Goal: Transaction & Acquisition: Obtain resource

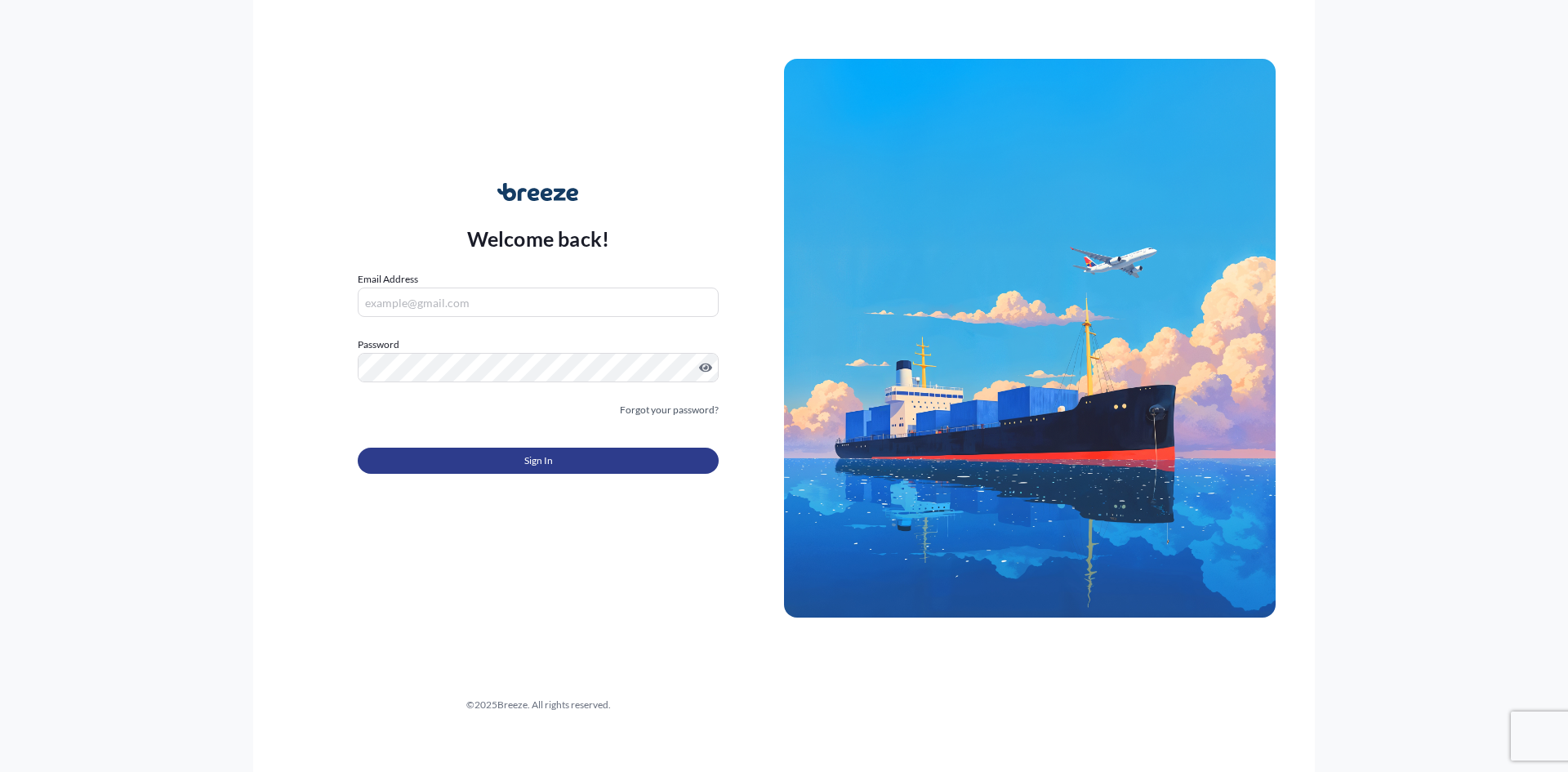
type input "[EMAIL_ADDRESS][DOMAIN_NAME][PERSON_NAME]"
click at [576, 459] on button "Sign In" at bounding box center [538, 460] width 361 height 26
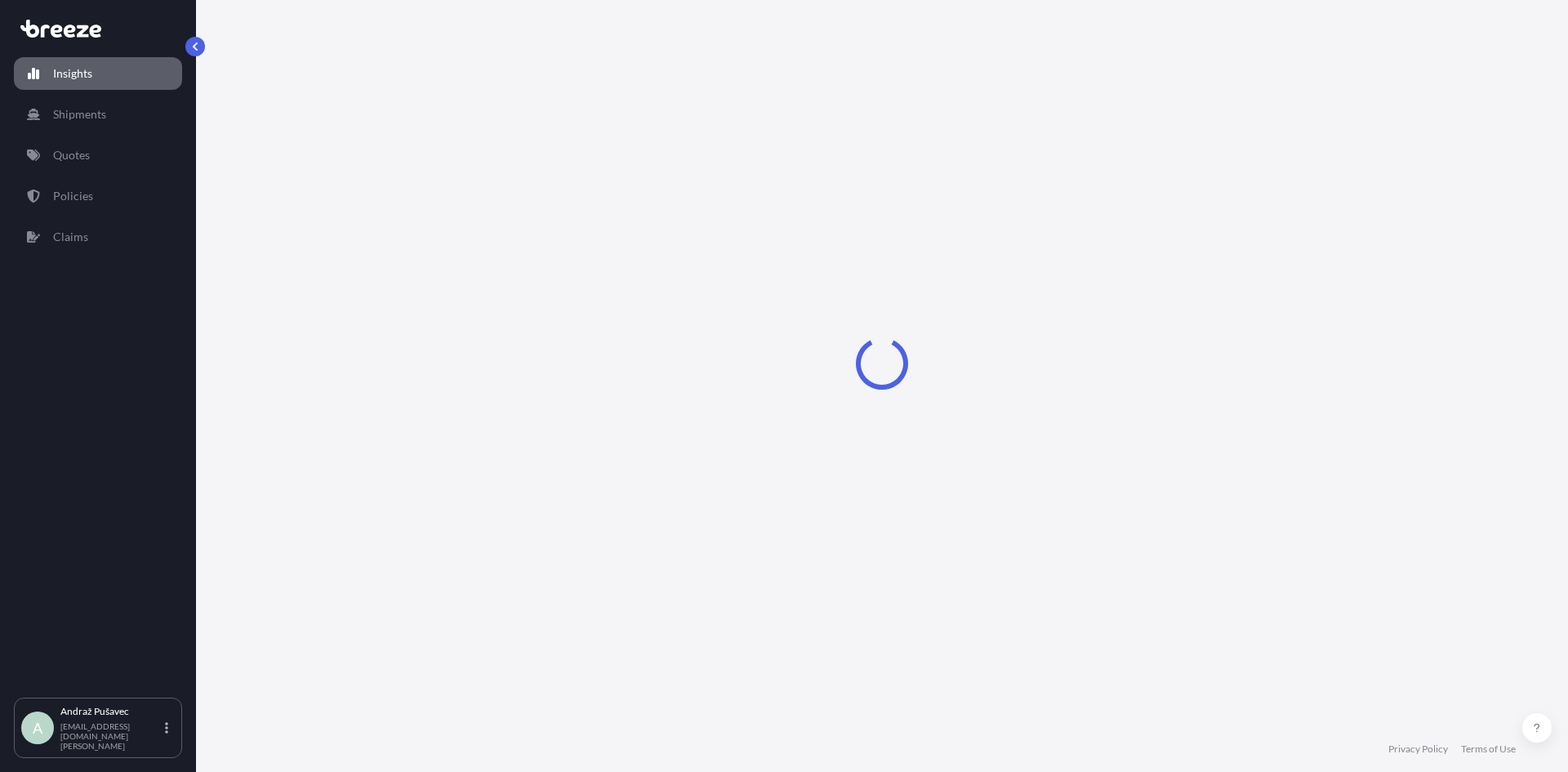
select select "2025"
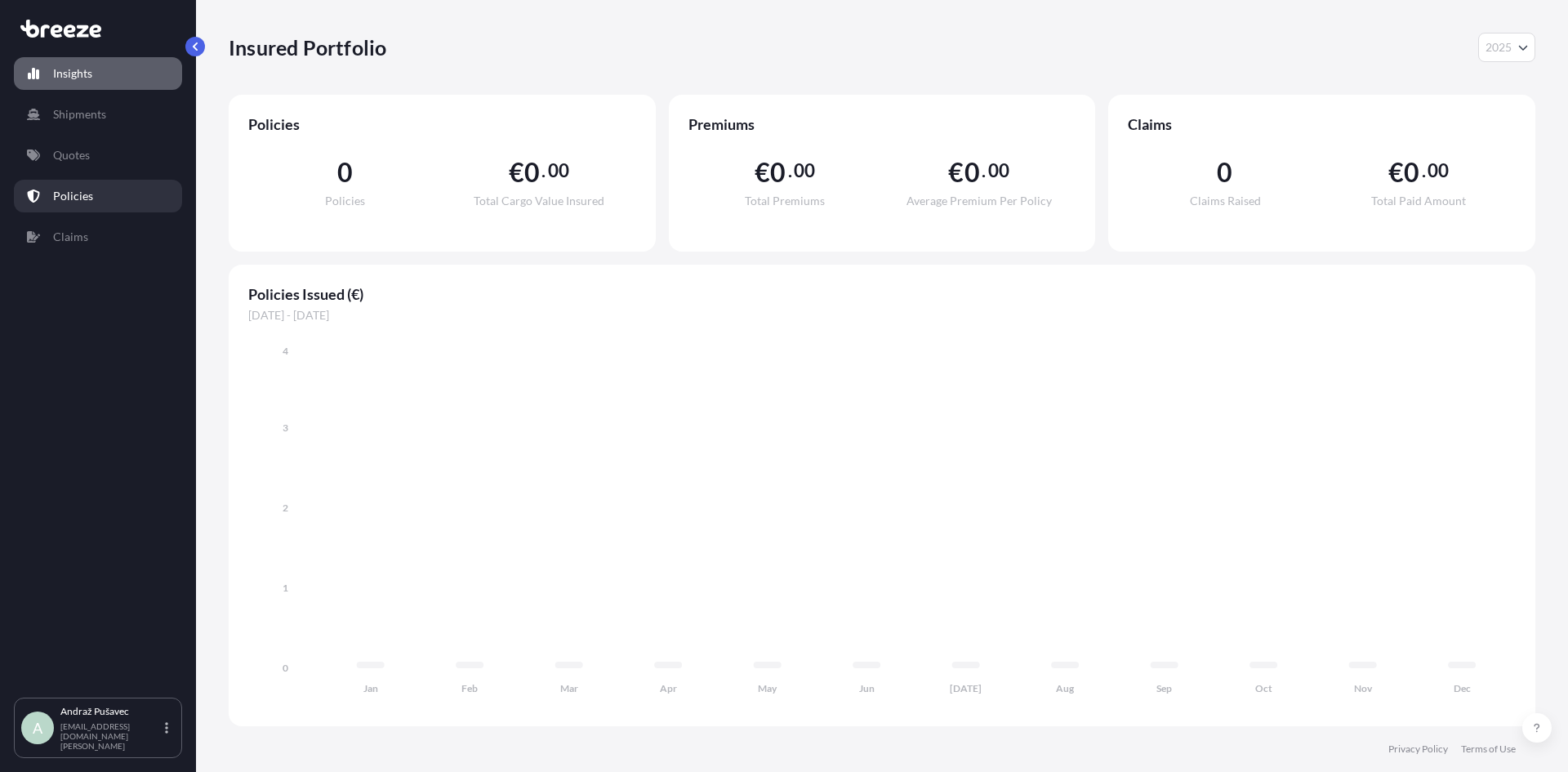
click at [98, 195] on link "Policies" at bounding box center [97, 196] width 168 height 33
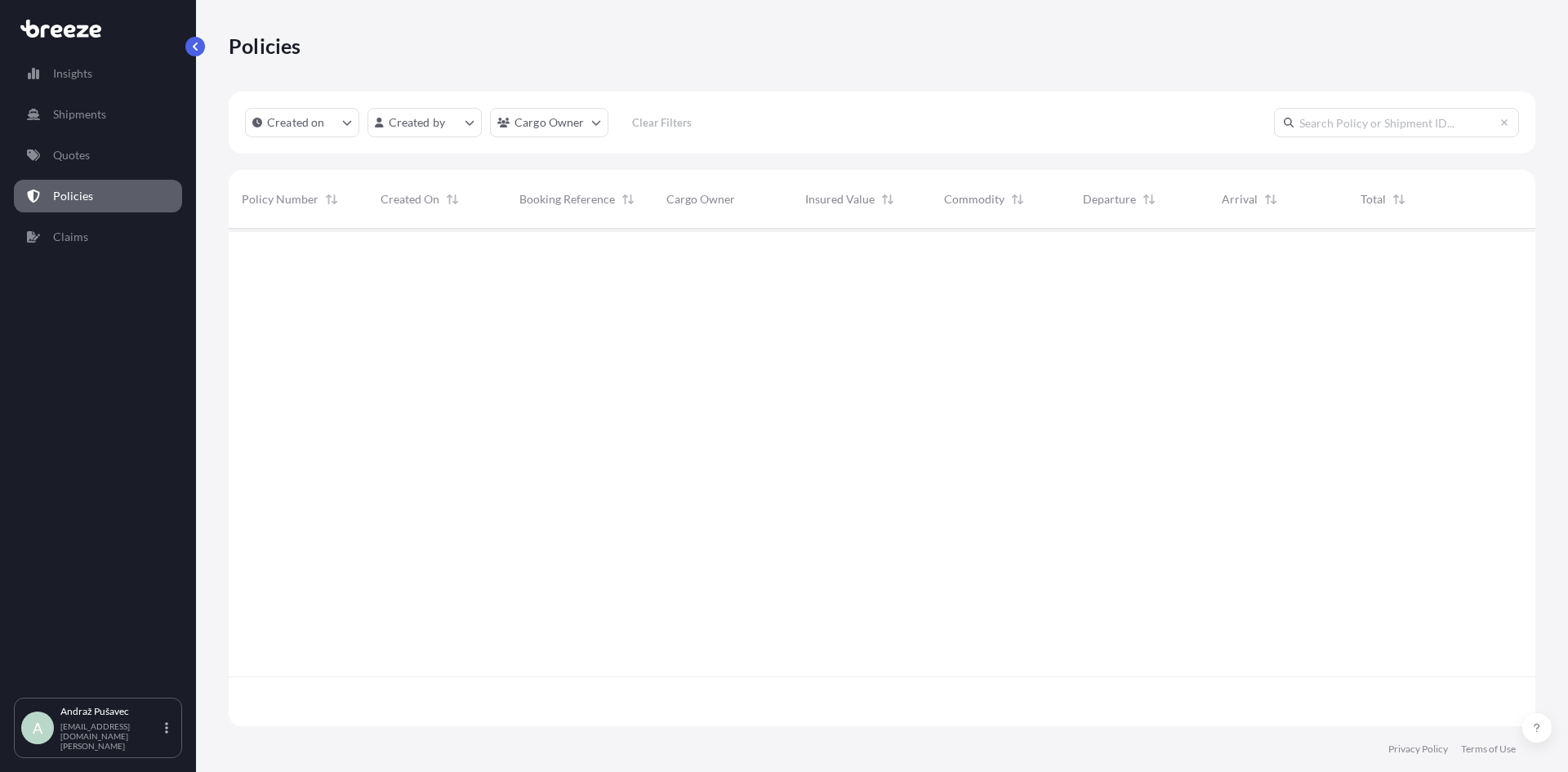
scroll to position [544, 1294]
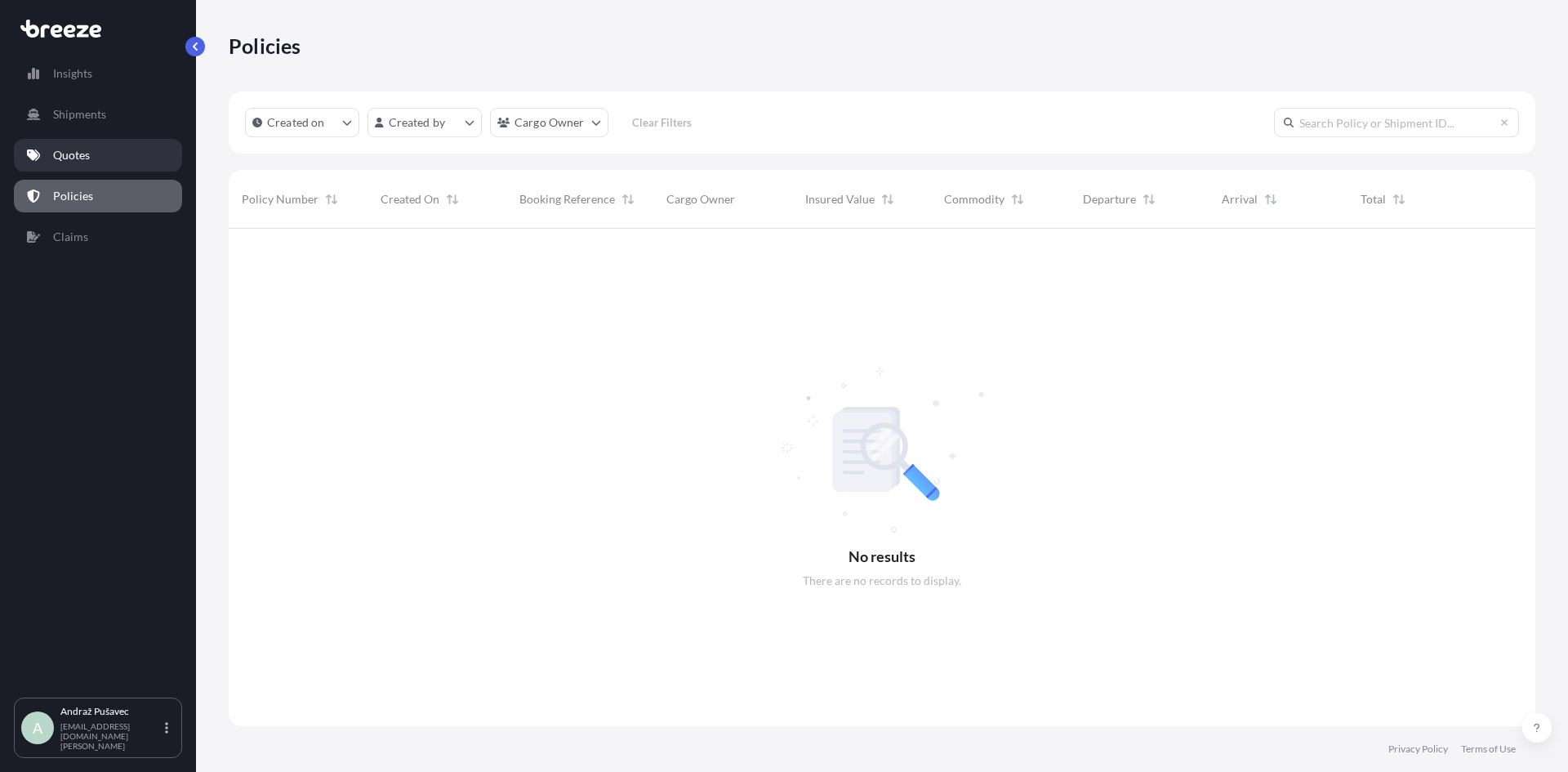
click at [107, 159] on link "Quotes" at bounding box center [97, 155] width 168 height 33
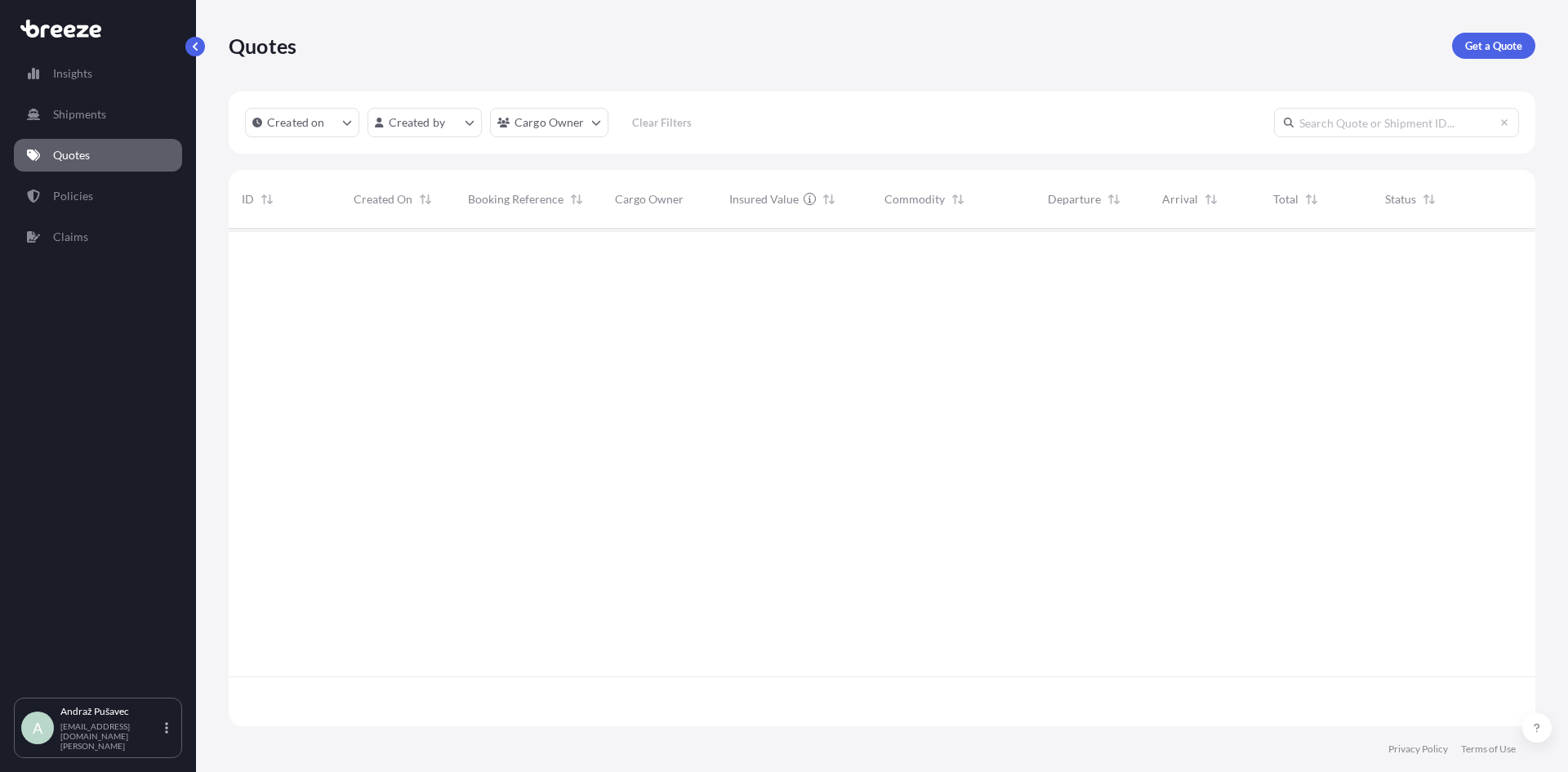
scroll to position [494, 1294]
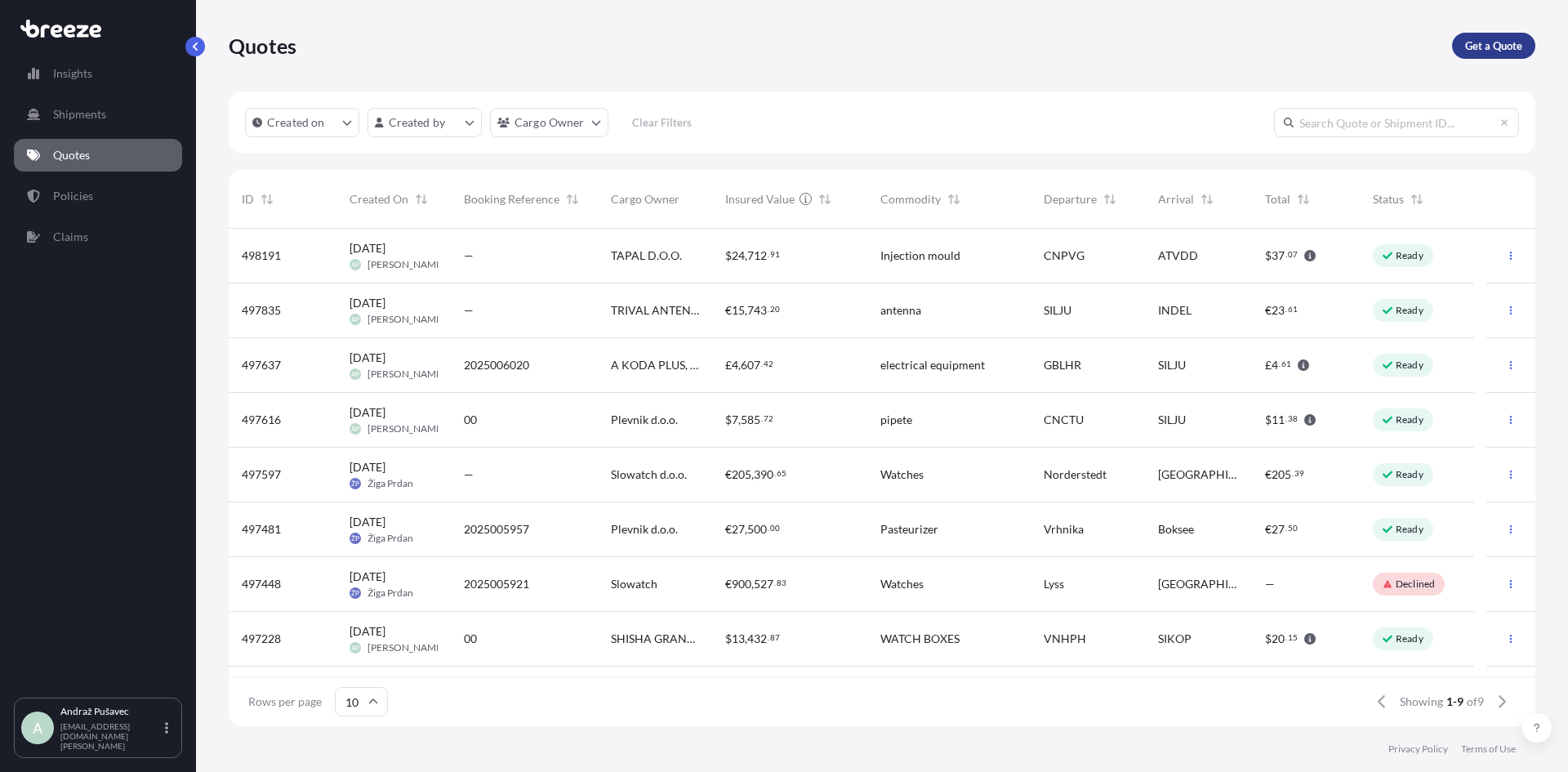
click at [1499, 47] on p "Get a Quote" at bounding box center [1493, 46] width 57 height 16
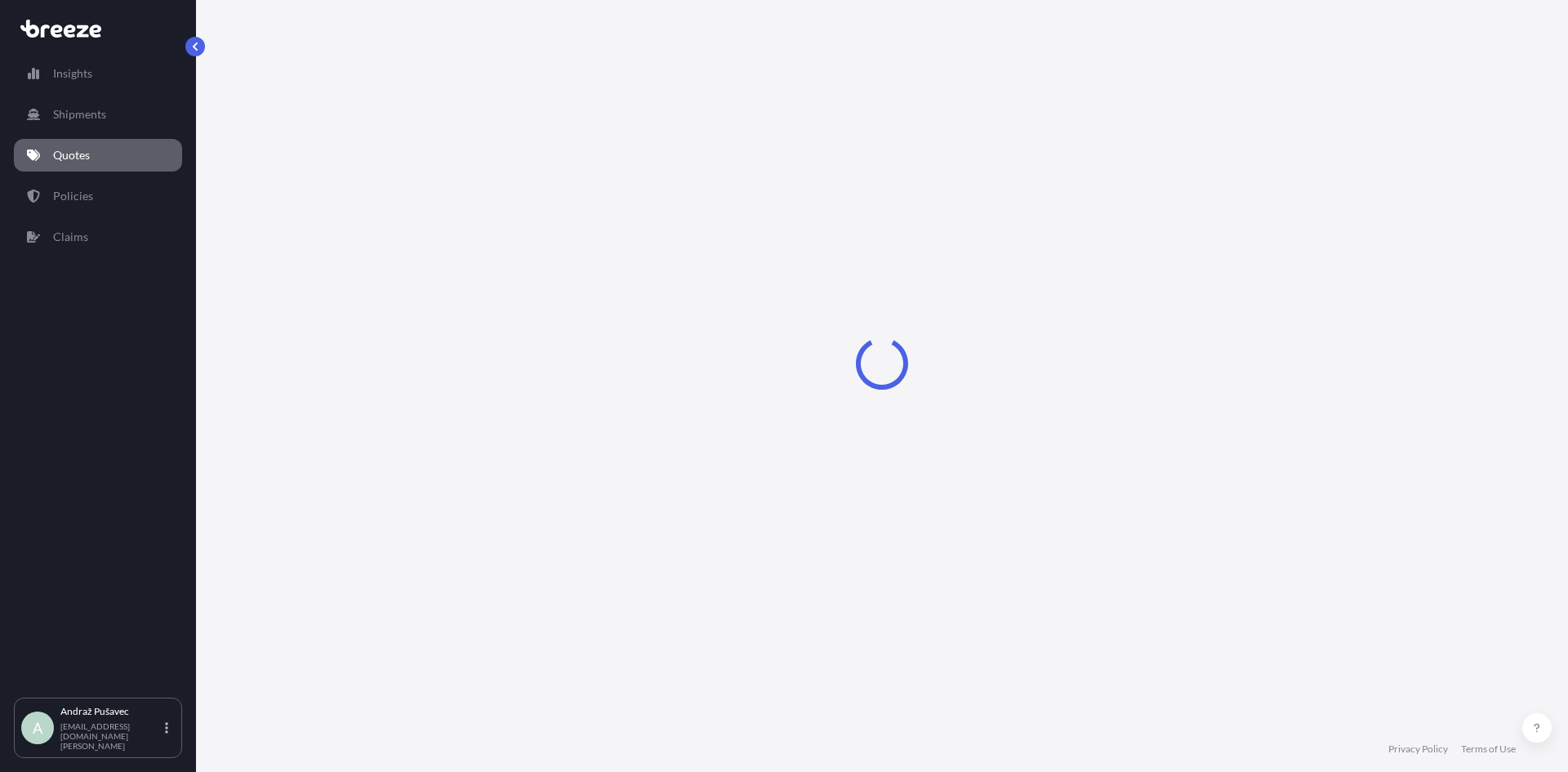
select select "Sea"
select select "1"
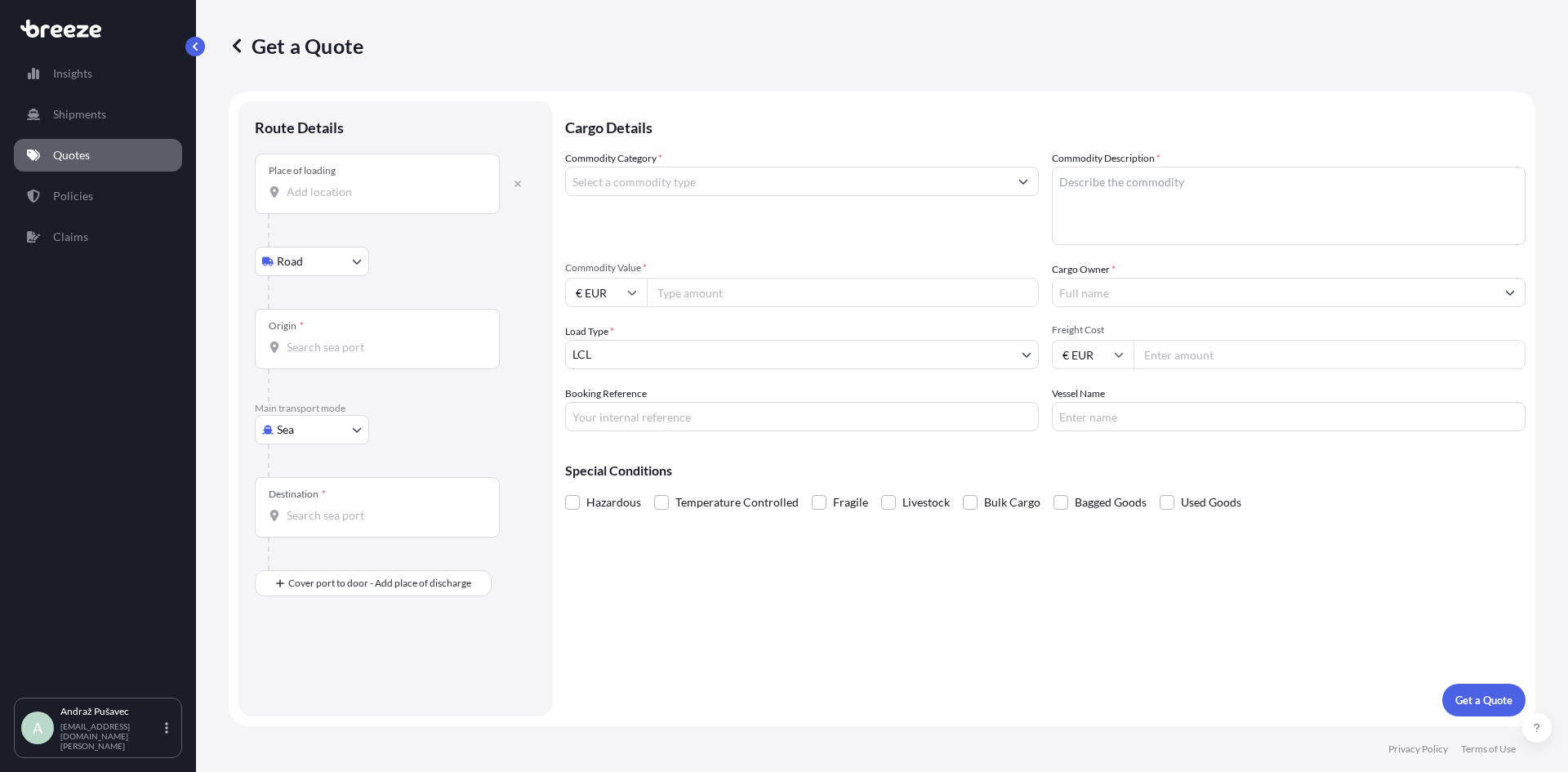
click at [380, 189] on input "Place of loading" at bounding box center [382, 192] width 192 height 16
drag, startPoint x: 358, startPoint y: 203, endPoint x: 246, endPoint y: 203, distance: 112.0
click at [246, 203] on div "Route Details Place of loading [GEOGRAPHIC_DATA] Rail Origin * Main transport m…" at bounding box center [394, 408] width 313 height 615
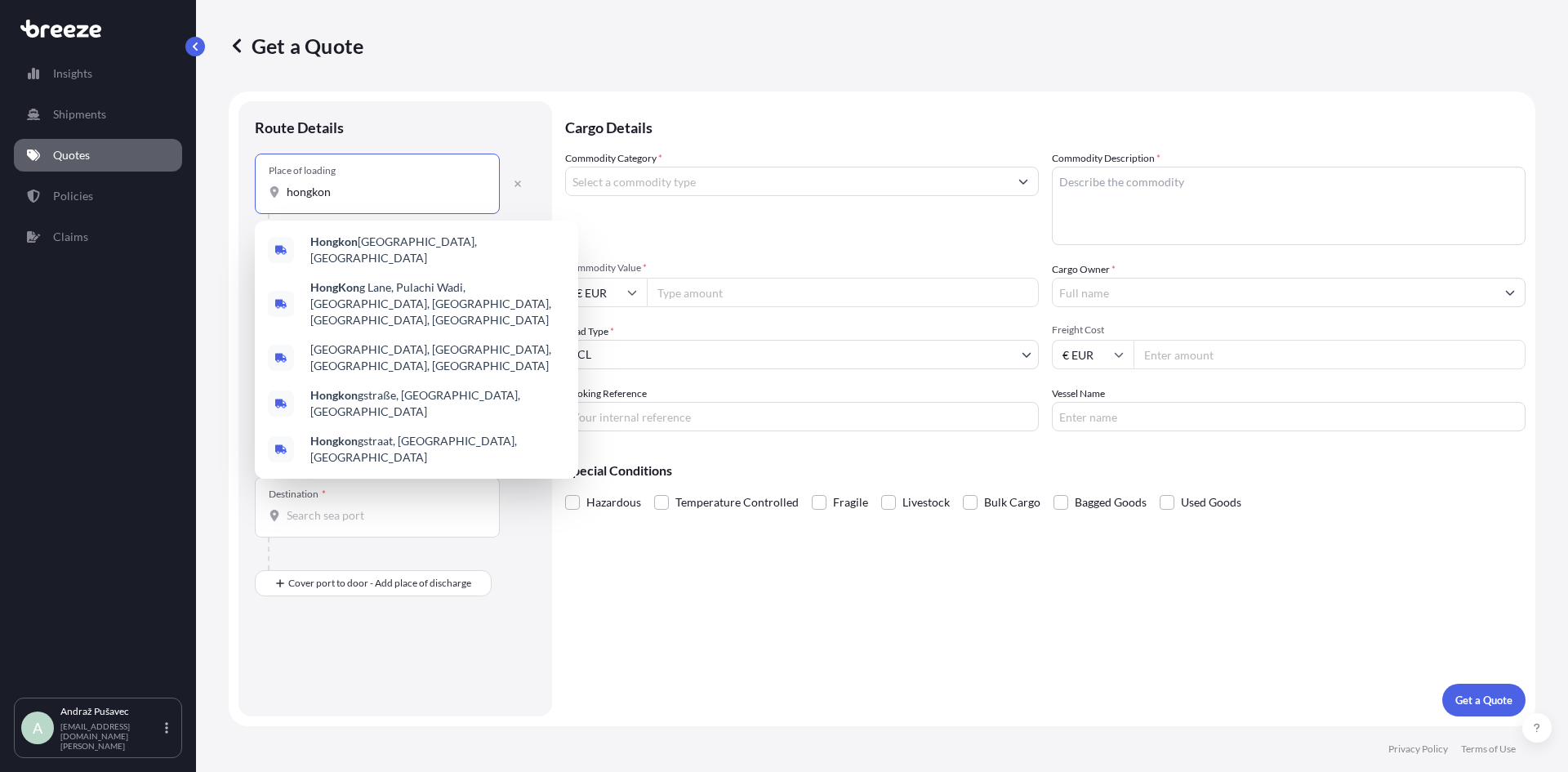
drag, startPoint x: 348, startPoint y: 190, endPoint x: 163, endPoint y: 198, distance: 185.2
click at [146, 192] on div "Insights Shipments Quotes Policies Claims A [PERSON_NAME] [EMAIL_ADDRESS][DOMAI…" at bounding box center [784, 386] width 1568 height 772
paste input "[STREET_ADDRESS][PERSON_NAME][PERSON_NAME]"
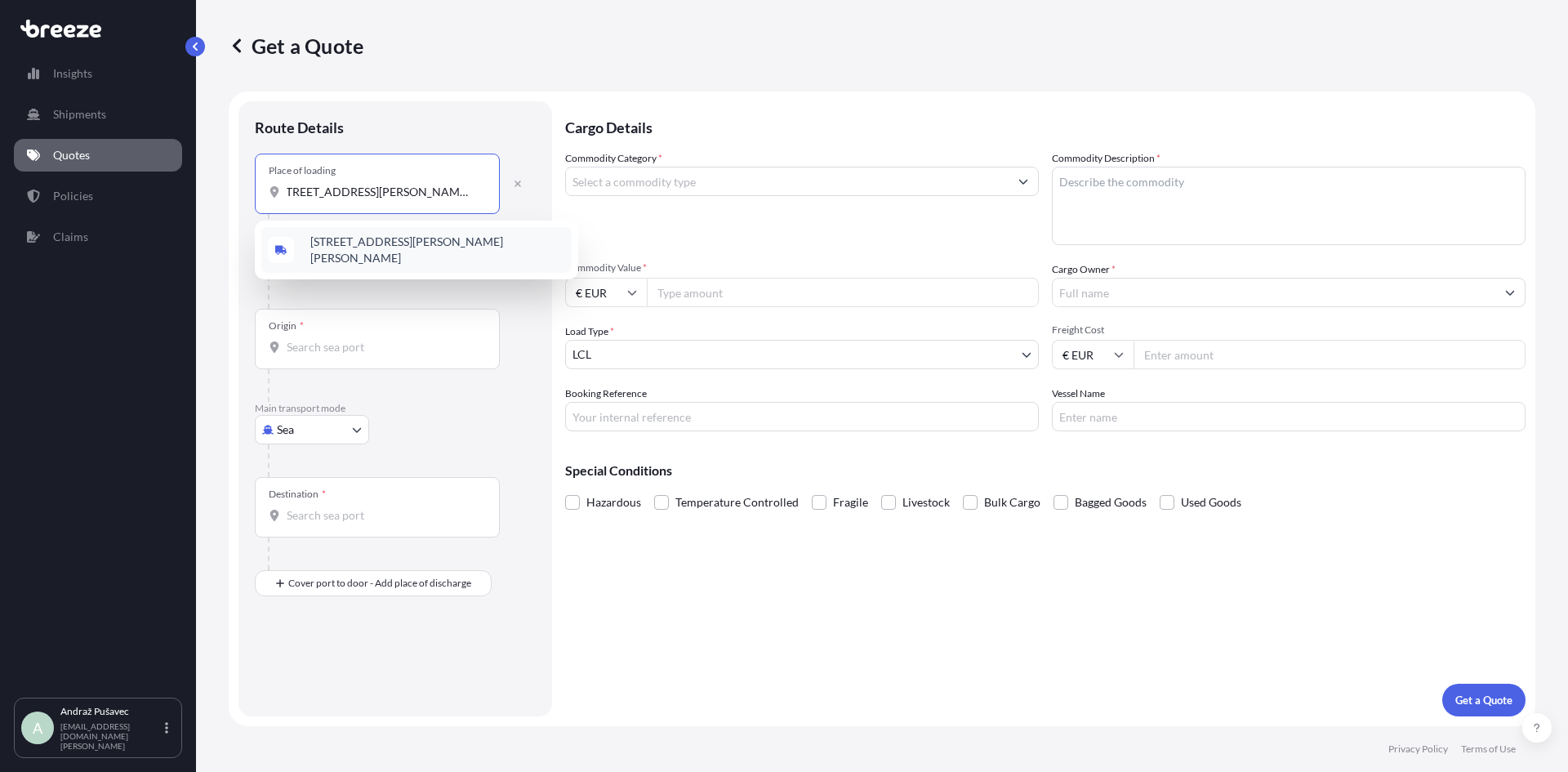
click at [426, 244] on span "[STREET_ADDRESS][PERSON_NAME][PERSON_NAME]" at bounding box center [438, 250] width 255 height 33
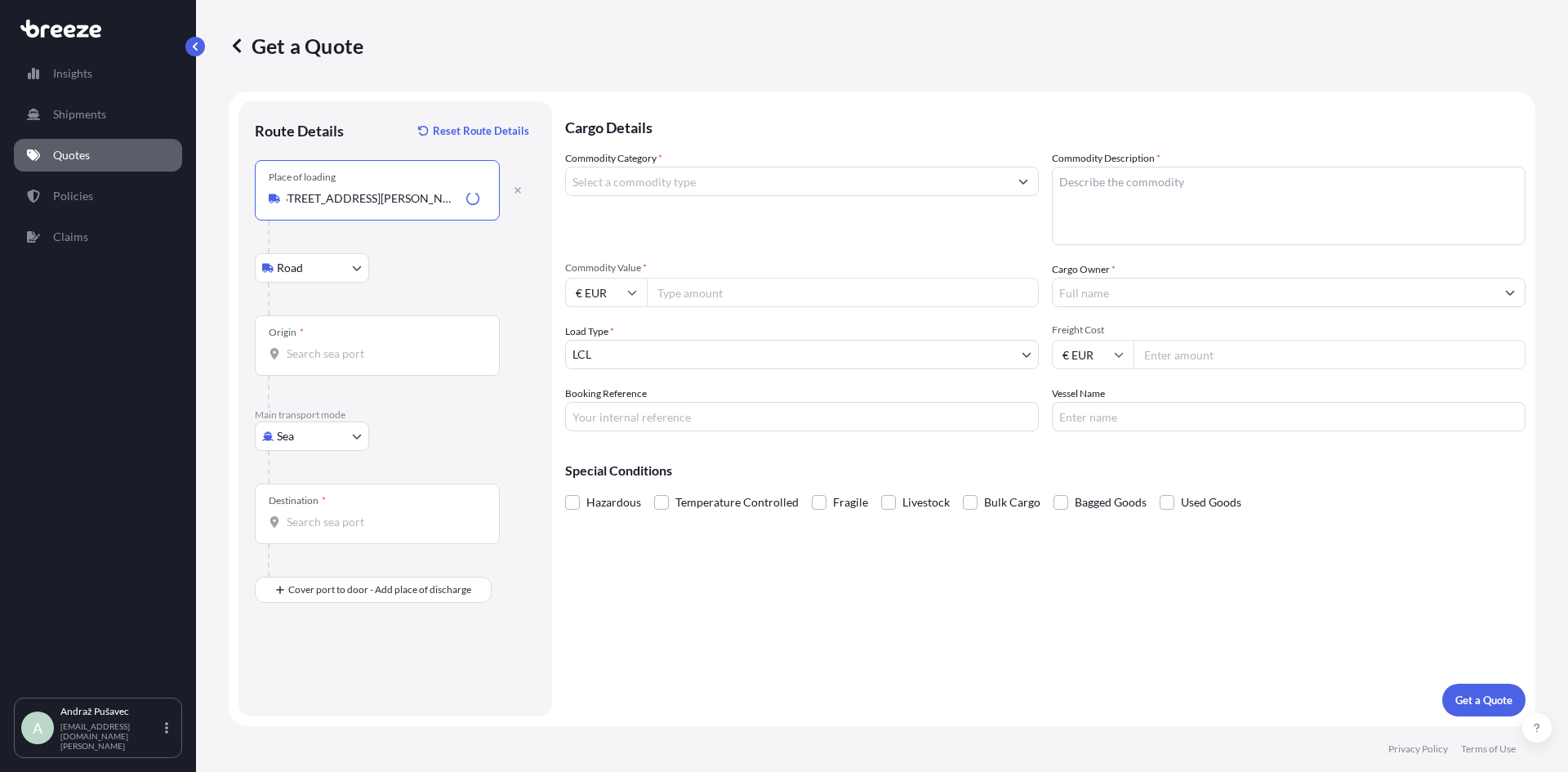
type input "[STREET_ADDRESS][PERSON_NAME][PERSON_NAME]"
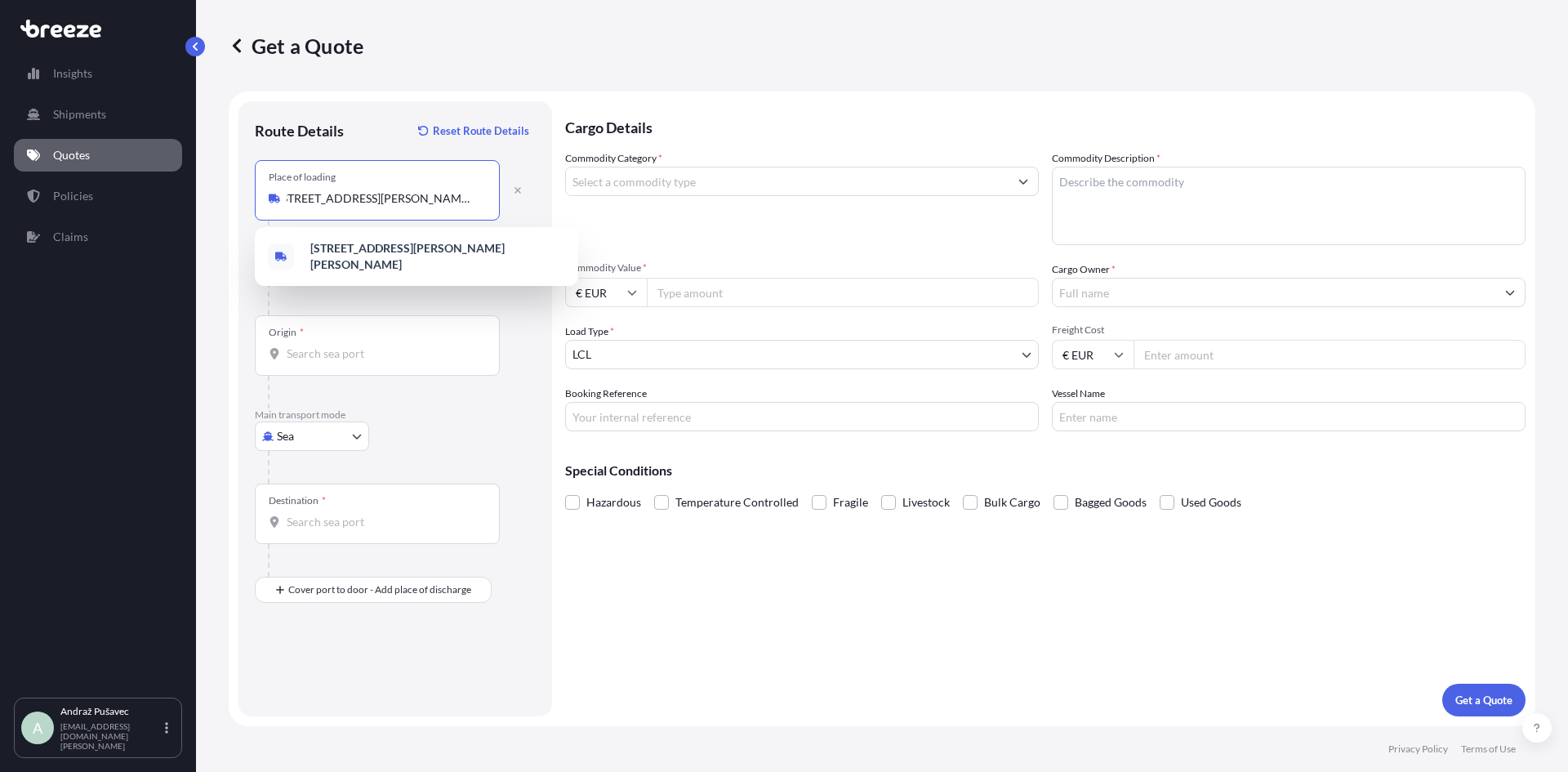
scroll to position [0, 0]
click at [409, 249] on b "[STREET_ADDRESS][PERSON_NAME][PERSON_NAME]" at bounding box center [407, 256] width 194 height 30
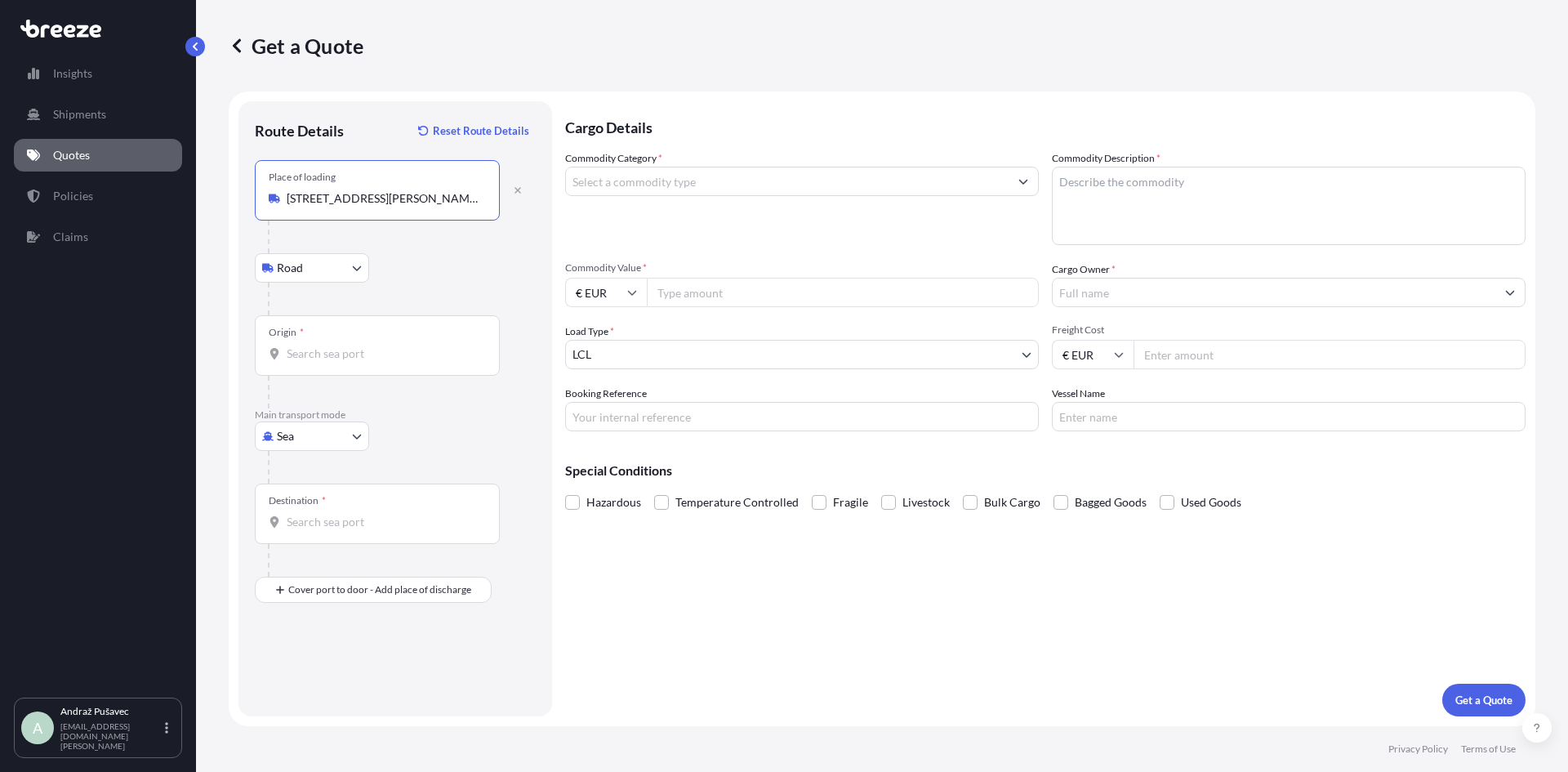
click at [364, 349] on input "Origin *" at bounding box center [382, 354] width 192 height 16
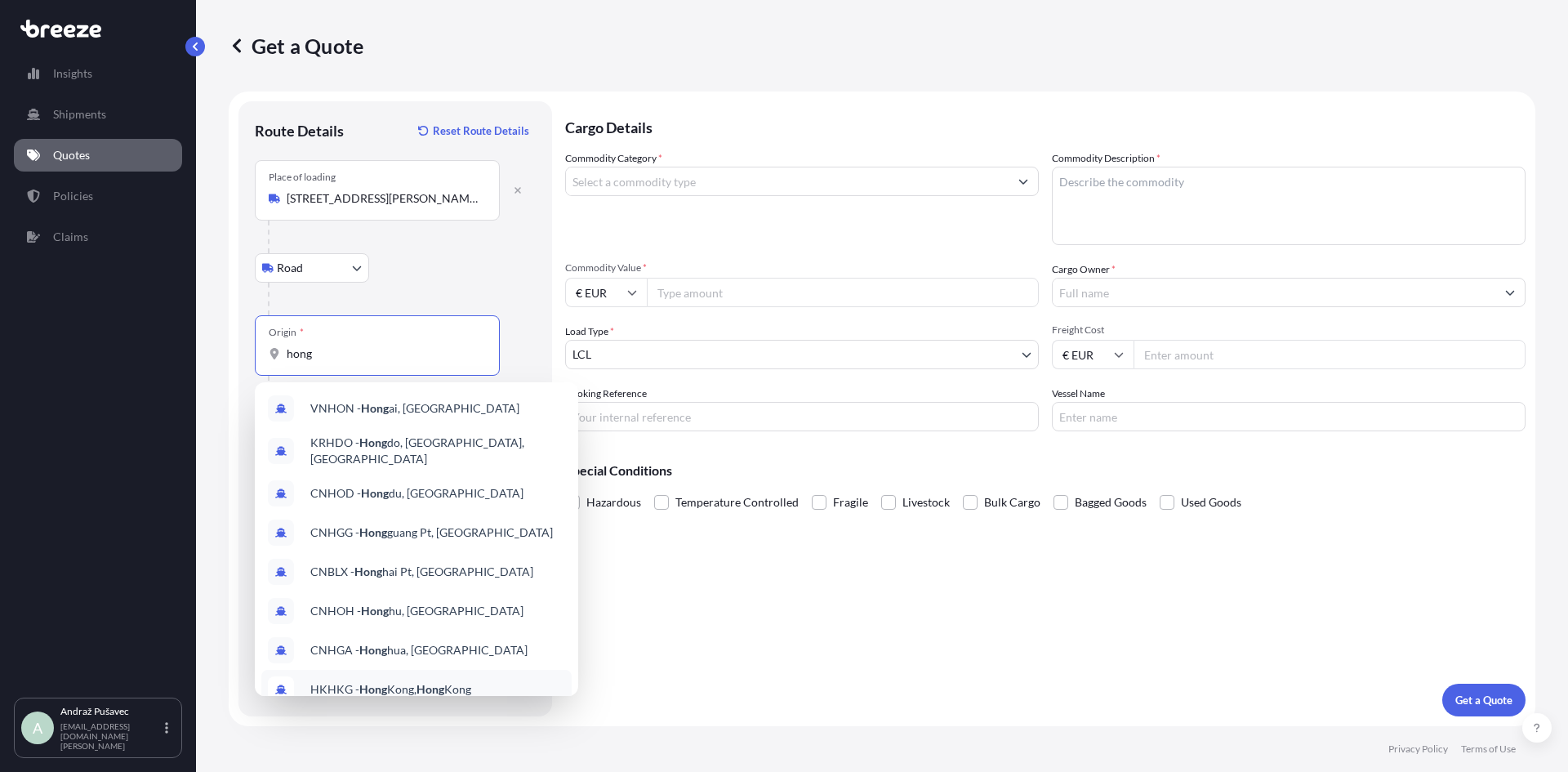
click at [452, 681] on span "HKHKG - [GEOGRAPHIC_DATA], [GEOGRAPHIC_DATA]" at bounding box center [391, 689] width 161 height 16
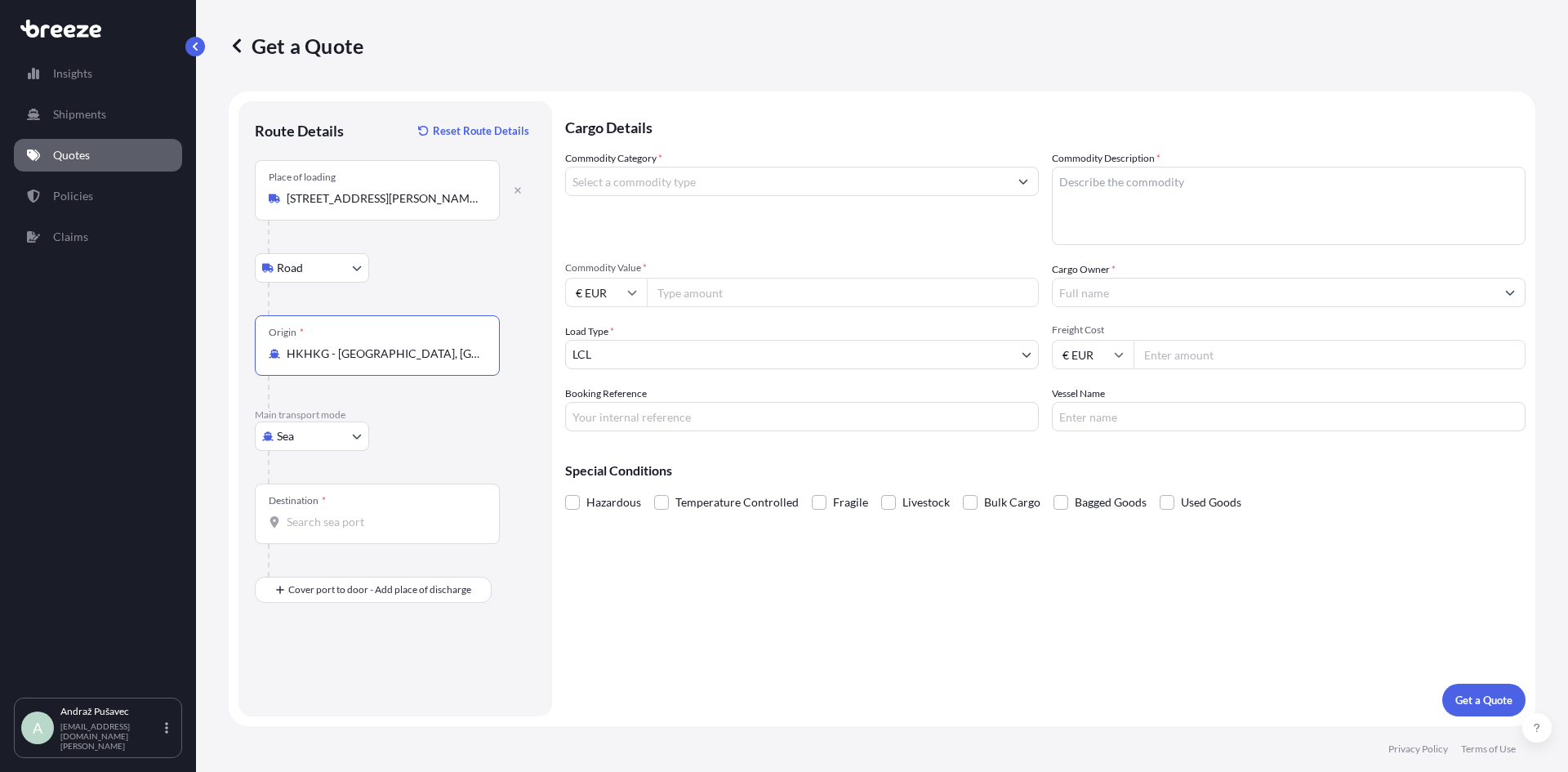
type input "HKHKG - [GEOGRAPHIC_DATA], [GEOGRAPHIC_DATA]"
click at [320, 525] on input "Destination *" at bounding box center [382, 522] width 192 height 16
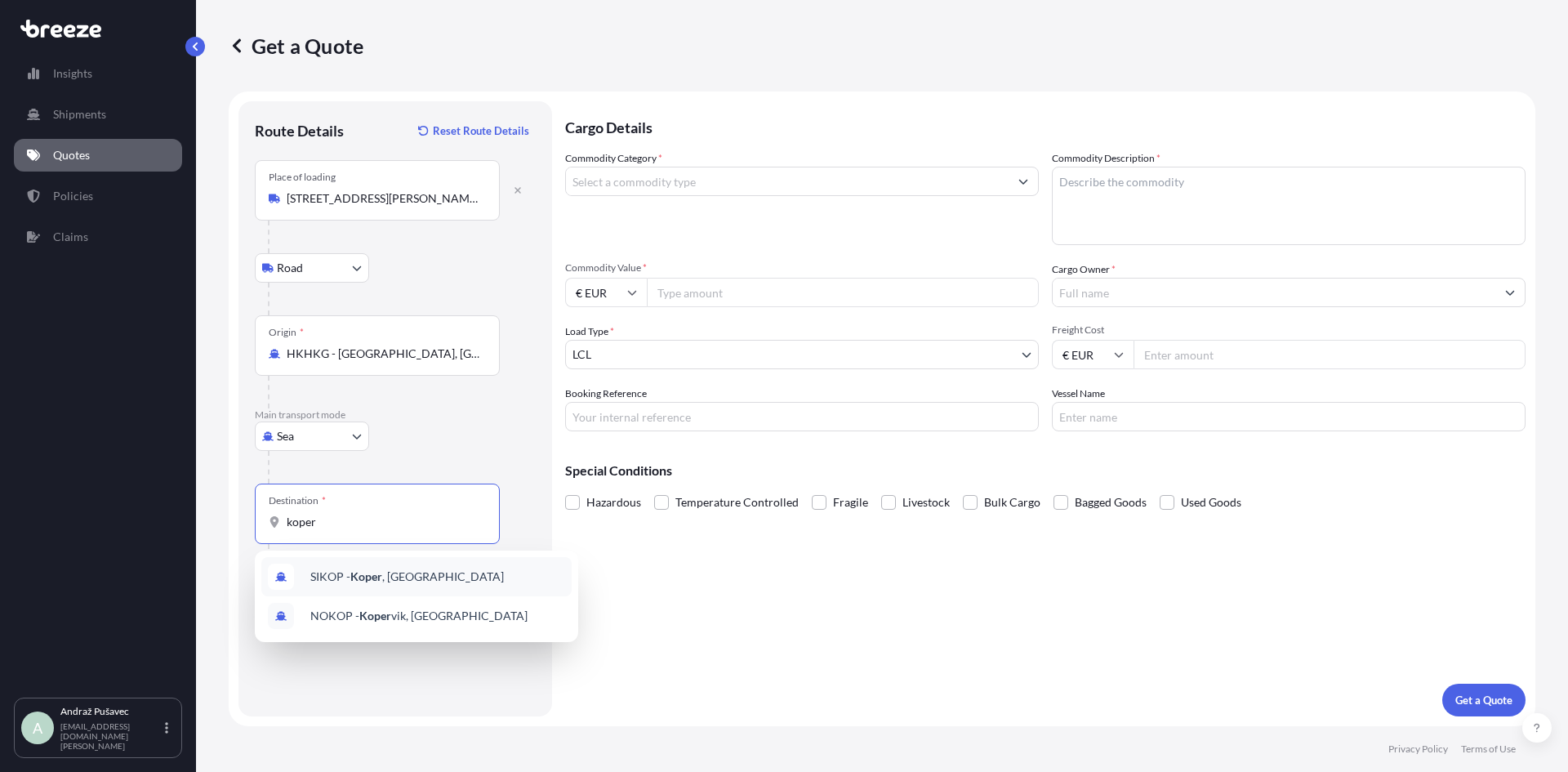
click at [367, 583] on span "[PERSON_NAME] , [GEOGRAPHIC_DATA]" at bounding box center [407, 577] width 193 height 16
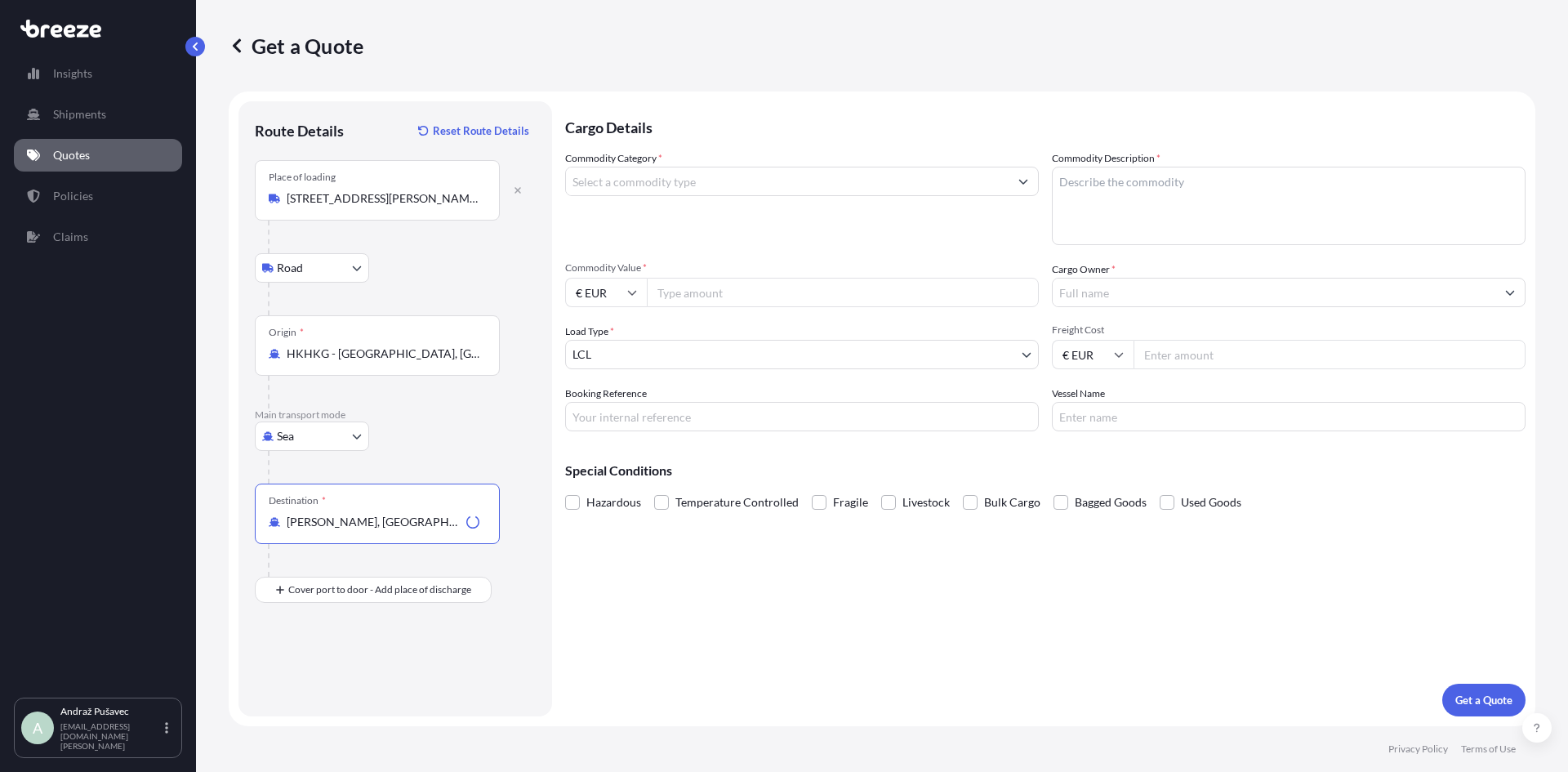
type input "[PERSON_NAME], [GEOGRAPHIC_DATA]"
drag, startPoint x: 322, startPoint y: 687, endPoint x: 322, endPoint y: 674, distance: 13.0
click at [322, 686] on div "Place of Discharge" at bounding box center [376, 668] width 245 height 60
click at [322, 685] on input "Place of Discharge" at bounding box center [382, 677] width 192 height 16
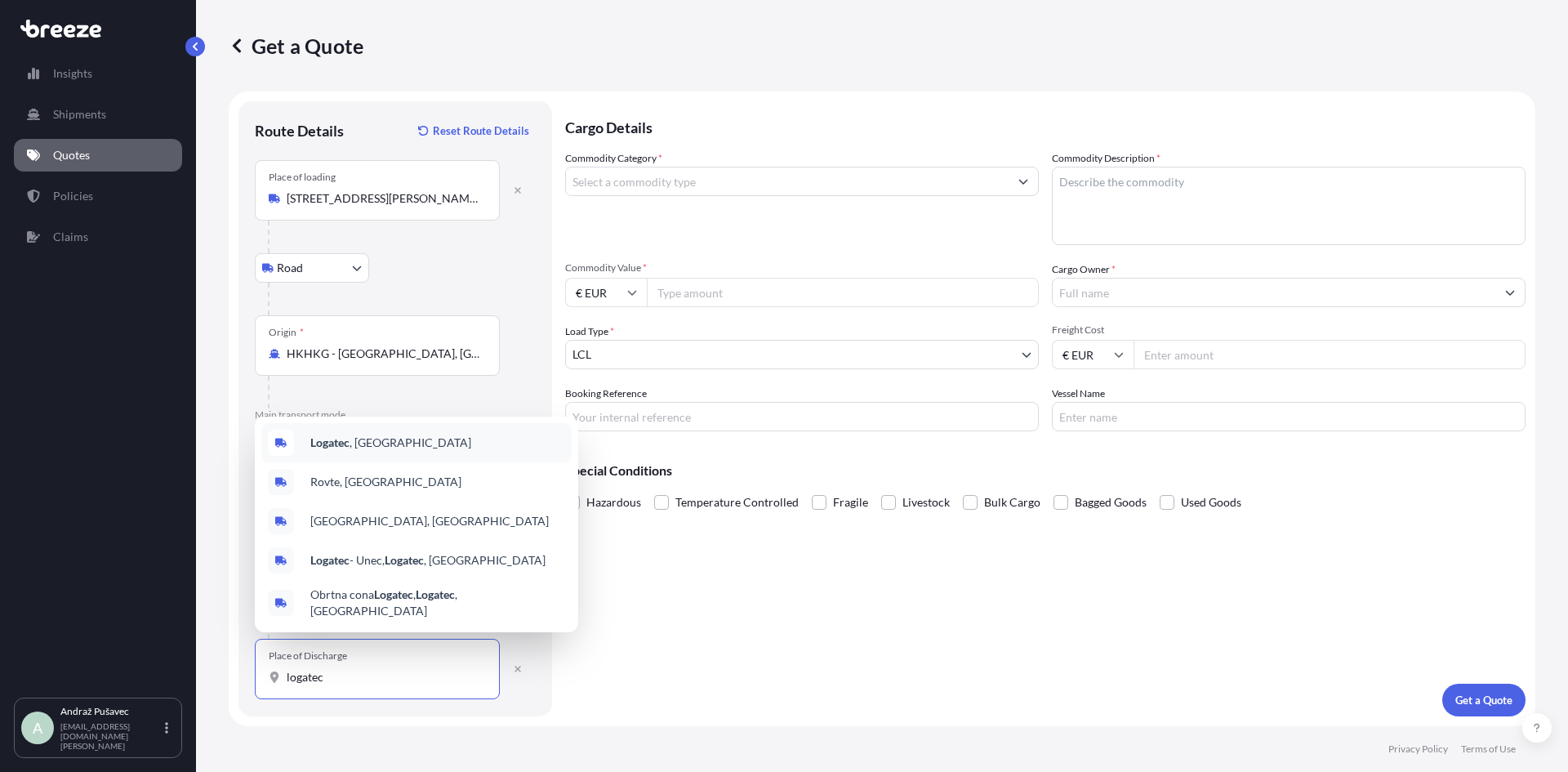
click at [379, 441] on div "Logatec , [GEOGRAPHIC_DATA]" at bounding box center [416, 442] width 311 height 39
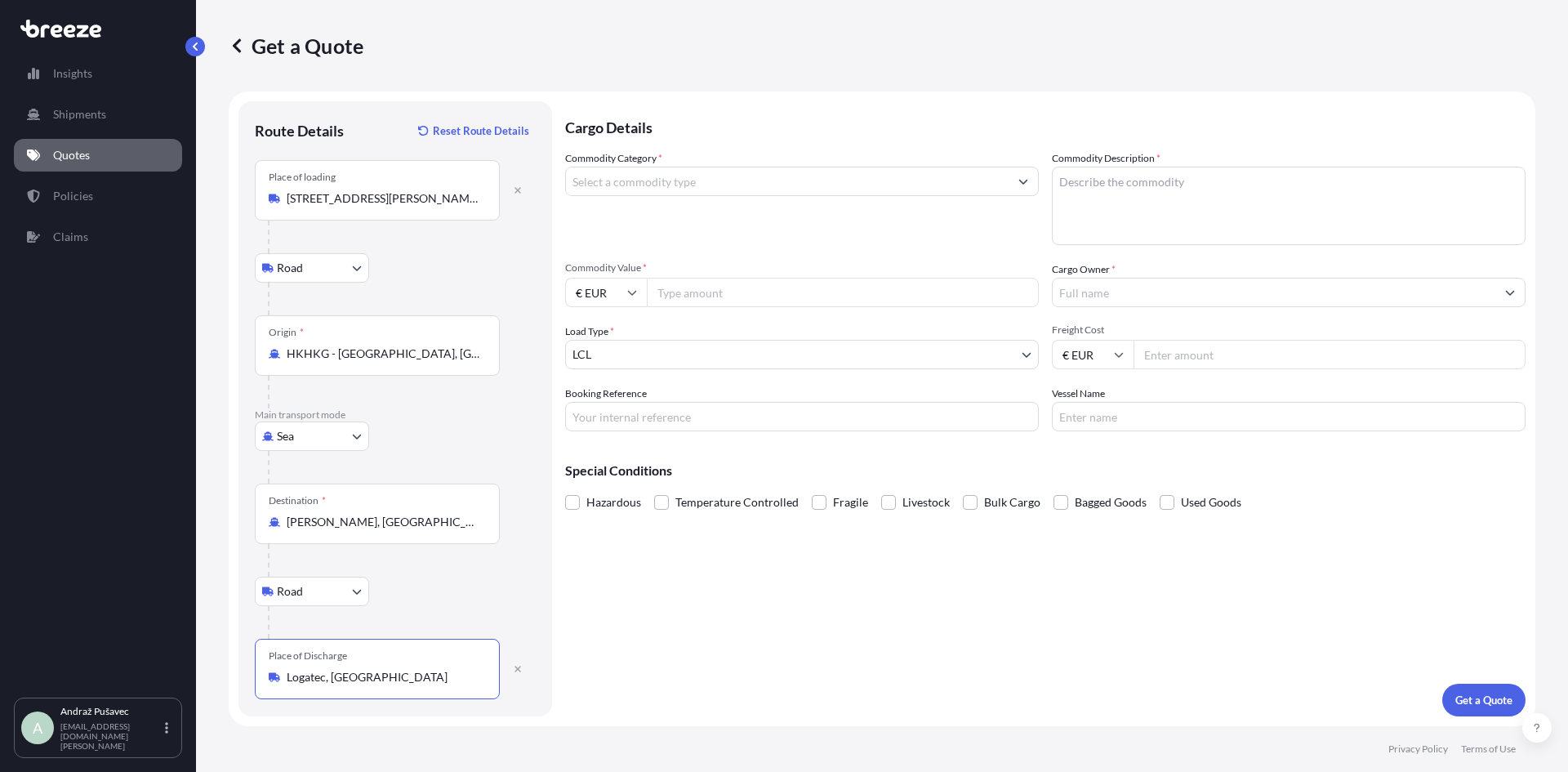
type input "Logatec, [GEOGRAPHIC_DATA]"
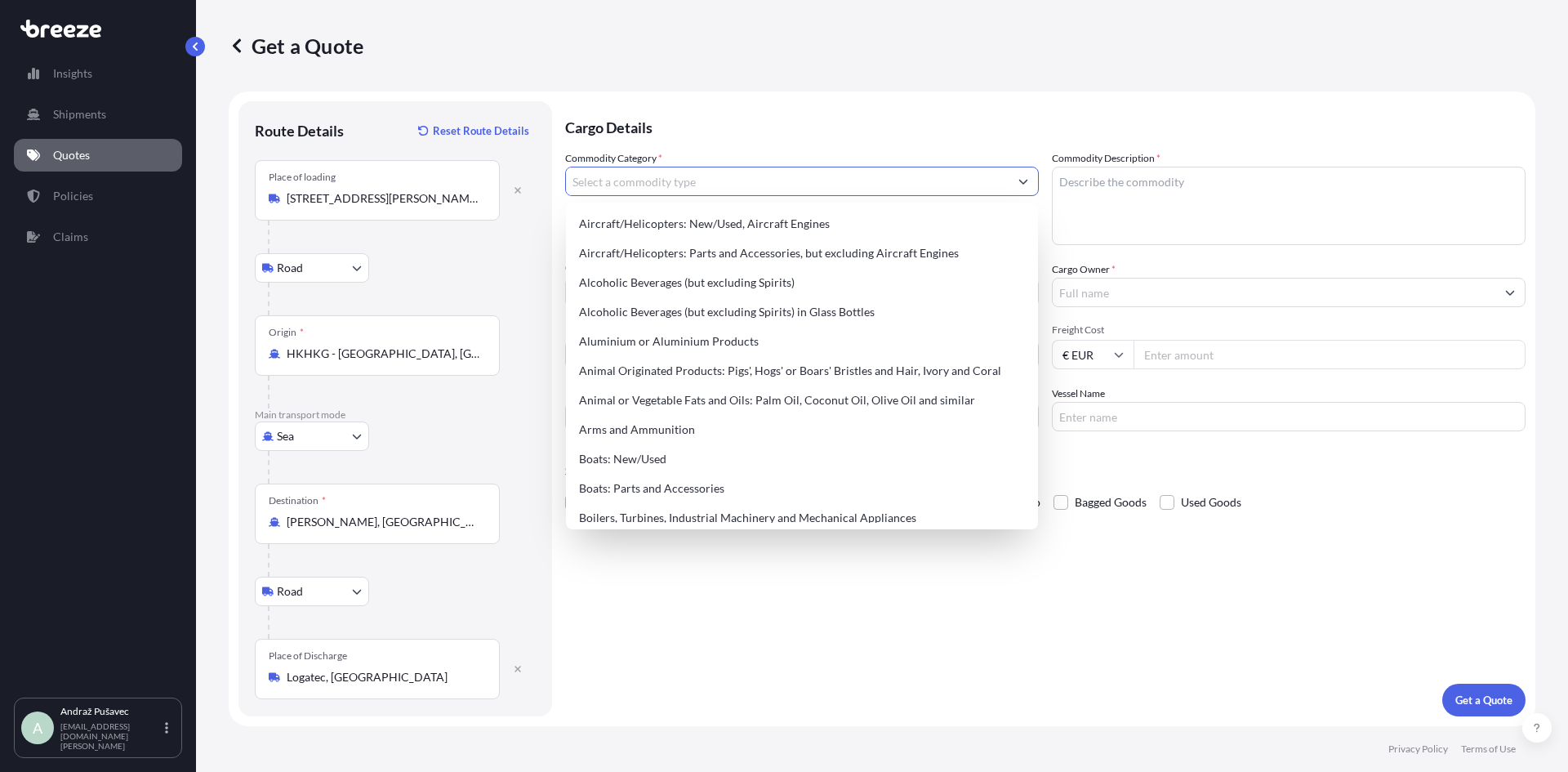
click at [655, 181] on input "Commodity Category *" at bounding box center [787, 181] width 442 height 30
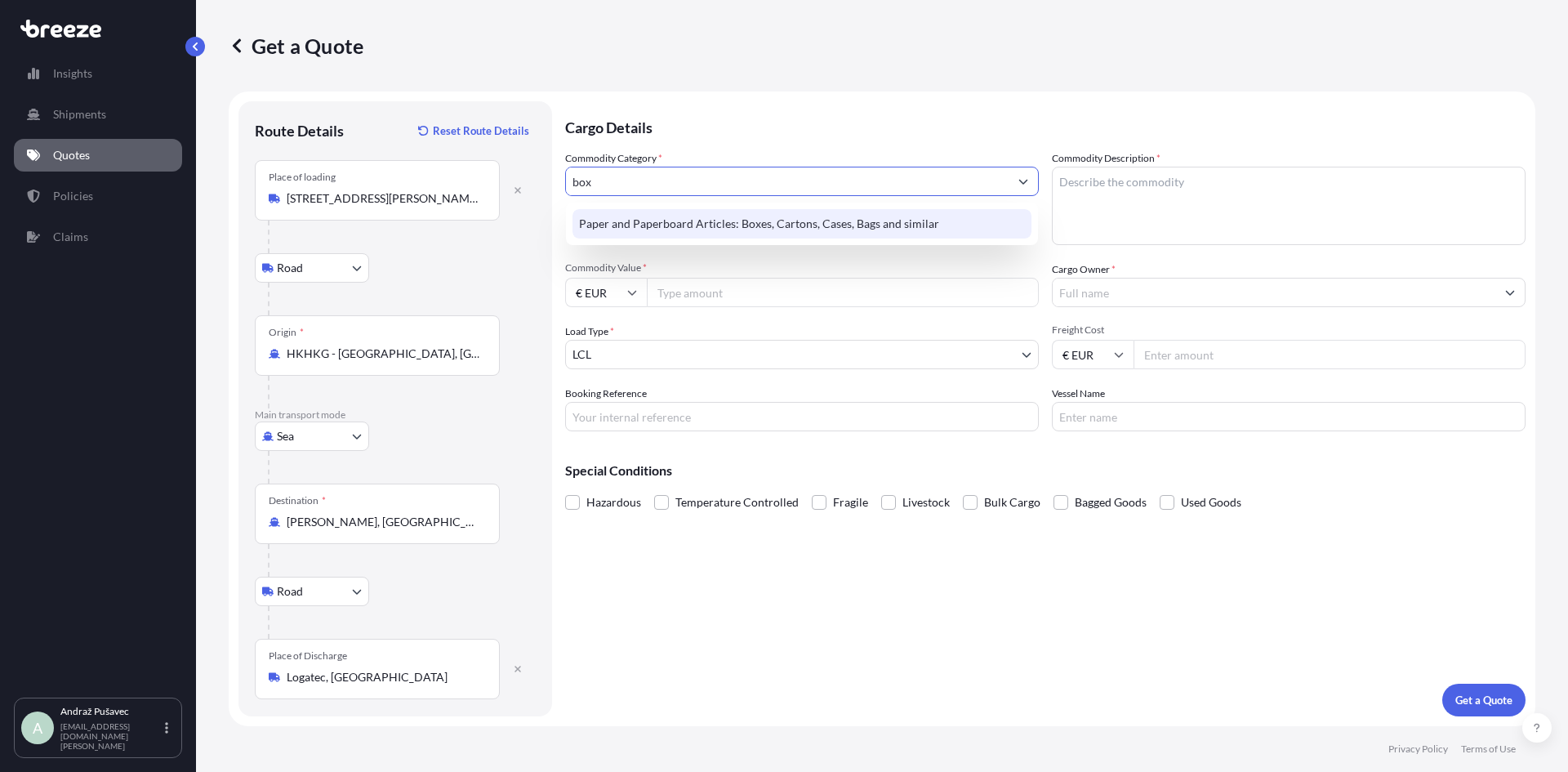
click at [843, 227] on div "Paper and Paperboard Articles: Boxes, Cartons, Cases, Bags and similar" at bounding box center [802, 224] width 459 height 30
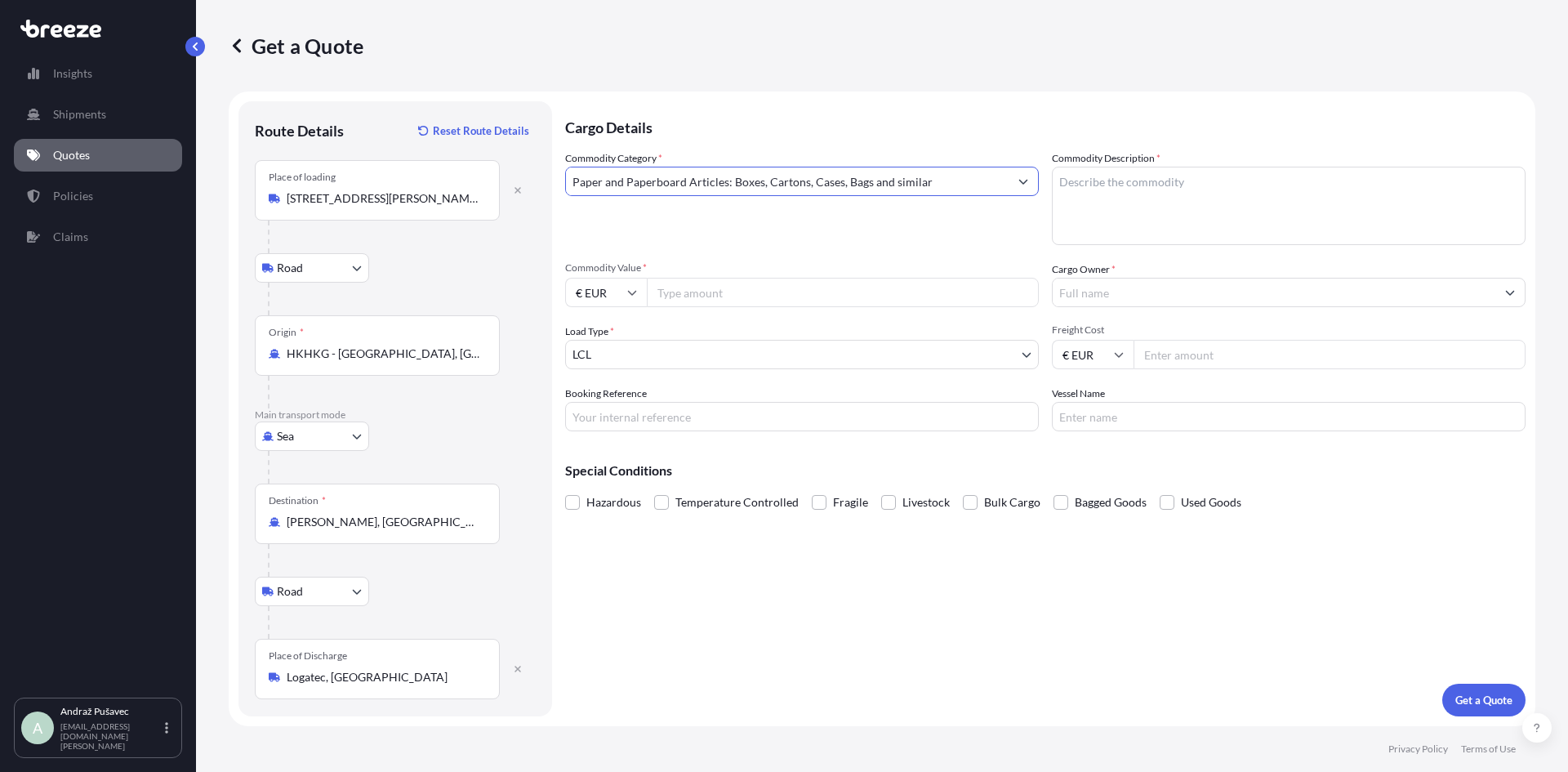
type input "Paper and Paperboard Articles: Boxes, Cartons, Cases, Bags and similar"
click at [1181, 209] on textarea "Commodity Description *" at bounding box center [1288, 206] width 474 height 79
type textarea "Paper/ plastic boxes for storing wathes"
click at [756, 295] on input "Commodity Value *" at bounding box center [842, 293] width 392 height 30
click at [733, 298] on input "Commodity Value *" at bounding box center [842, 293] width 392 height 30
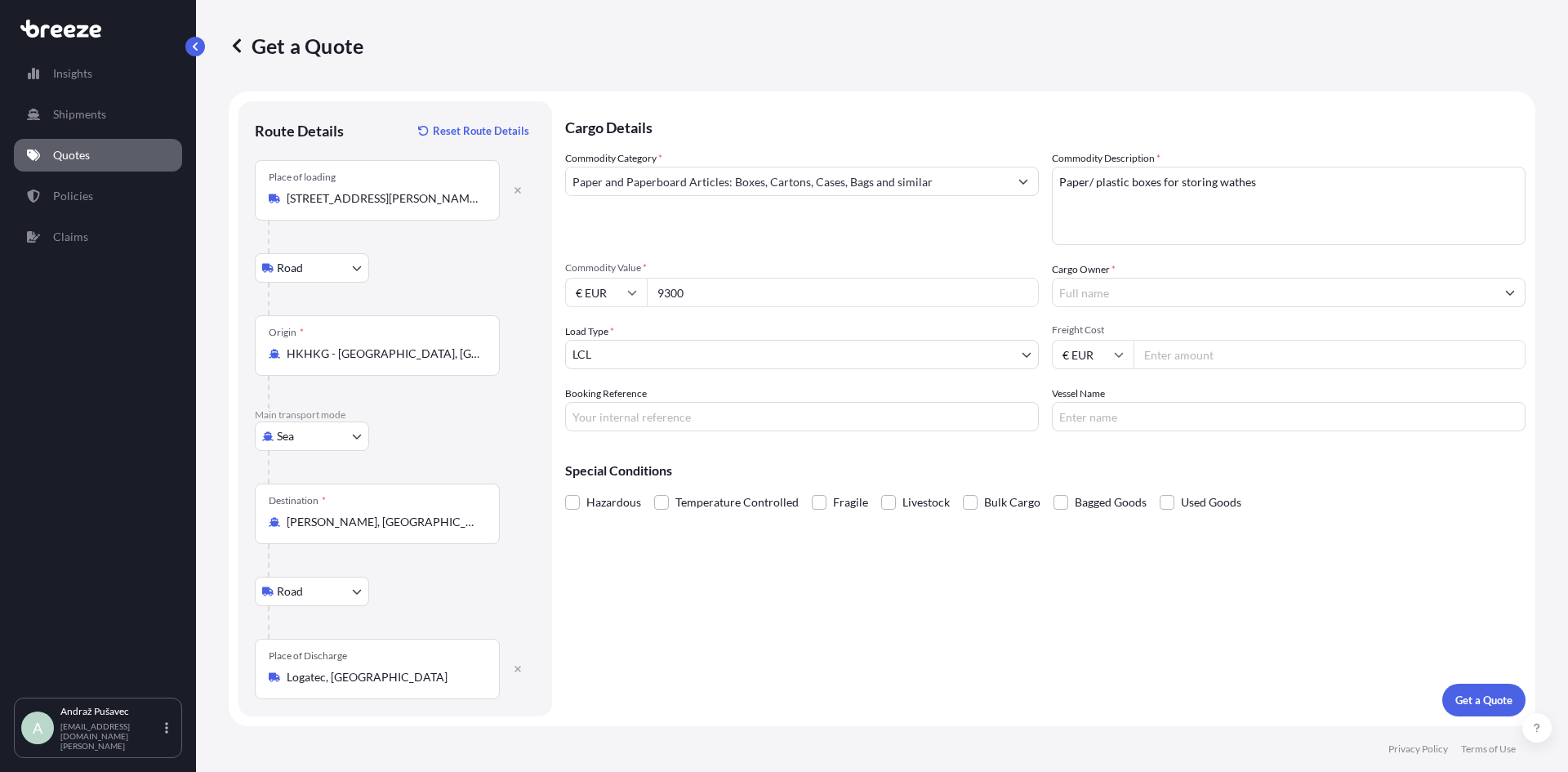
type input "9300"
click at [629, 291] on icon at bounding box center [632, 292] width 10 height 10
click at [587, 409] on div "$ USD" at bounding box center [606, 405] width 69 height 31
type input "$ USD"
click at [1163, 300] on input "Cargo Owner *" at bounding box center [1274, 293] width 442 height 30
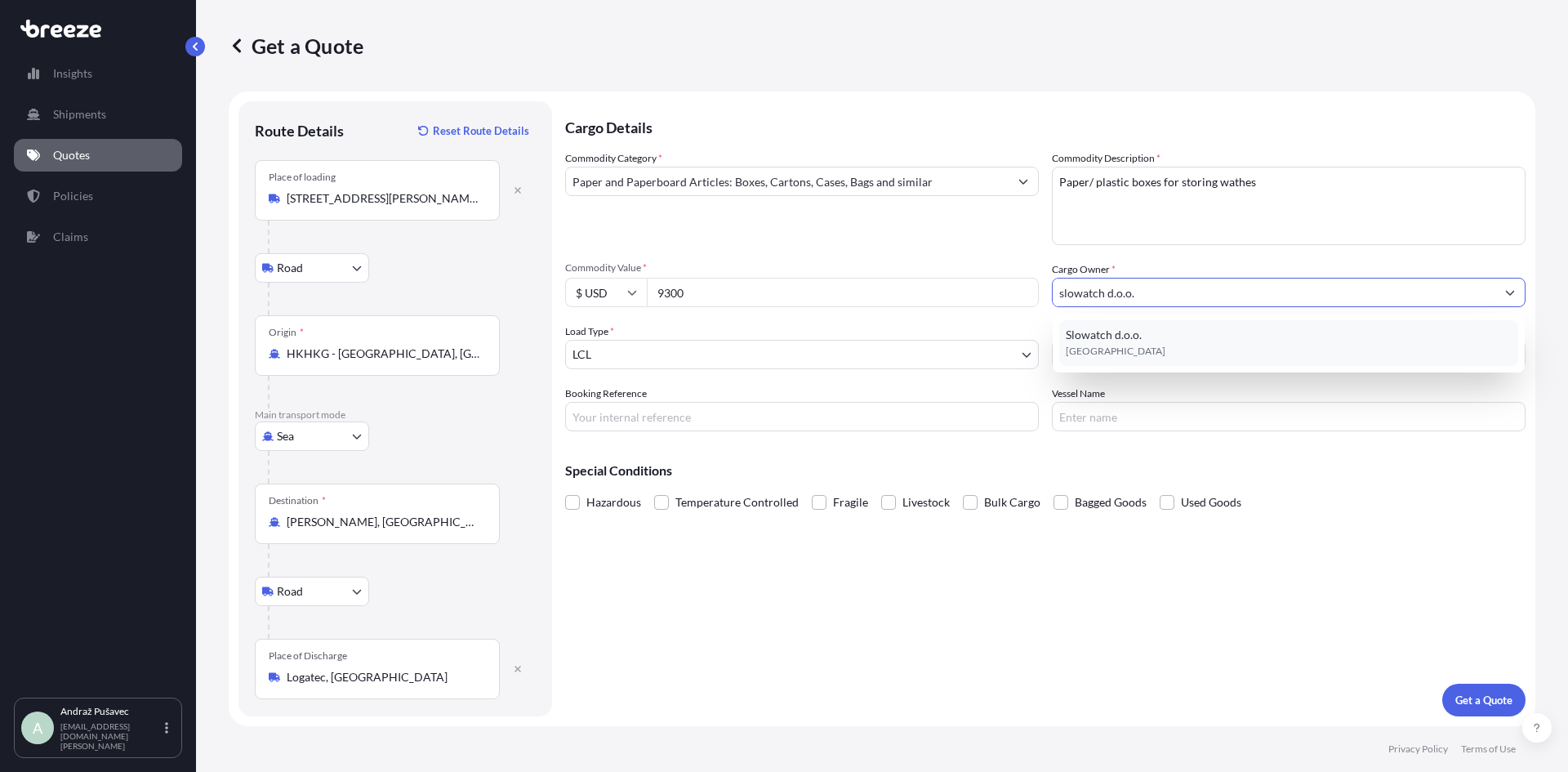
click at [1228, 344] on div "Slowatch d.o.o. [GEOGRAPHIC_DATA]" at bounding box center [1288, 343] width 459 height 46
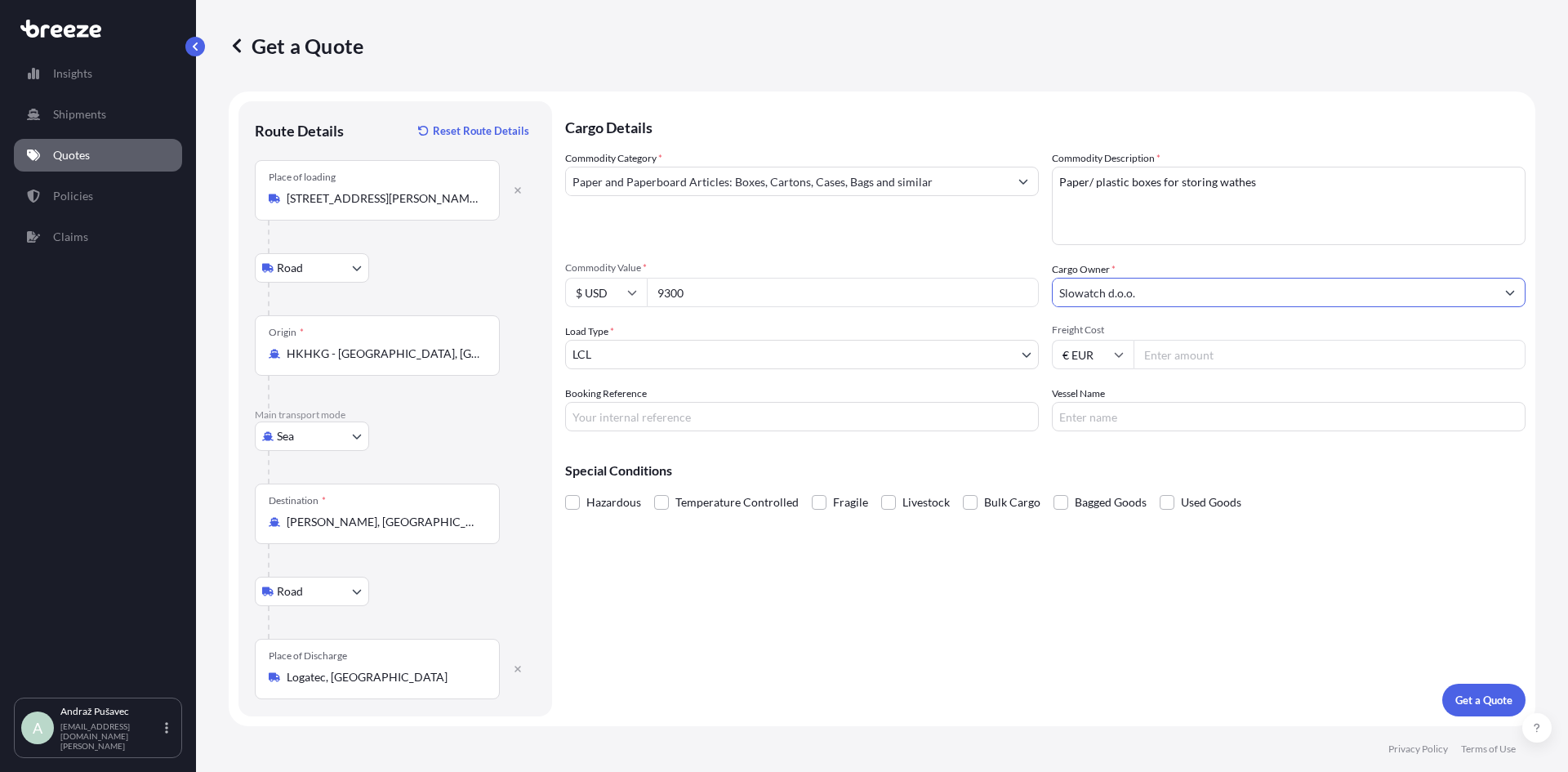
type input "Slowatch d.o.o."
click at [723, 355] on body "4 options available. 2 options available. 1 option available. Insights Shipment…" at bounding box center [784, 386] width 1568 height 772
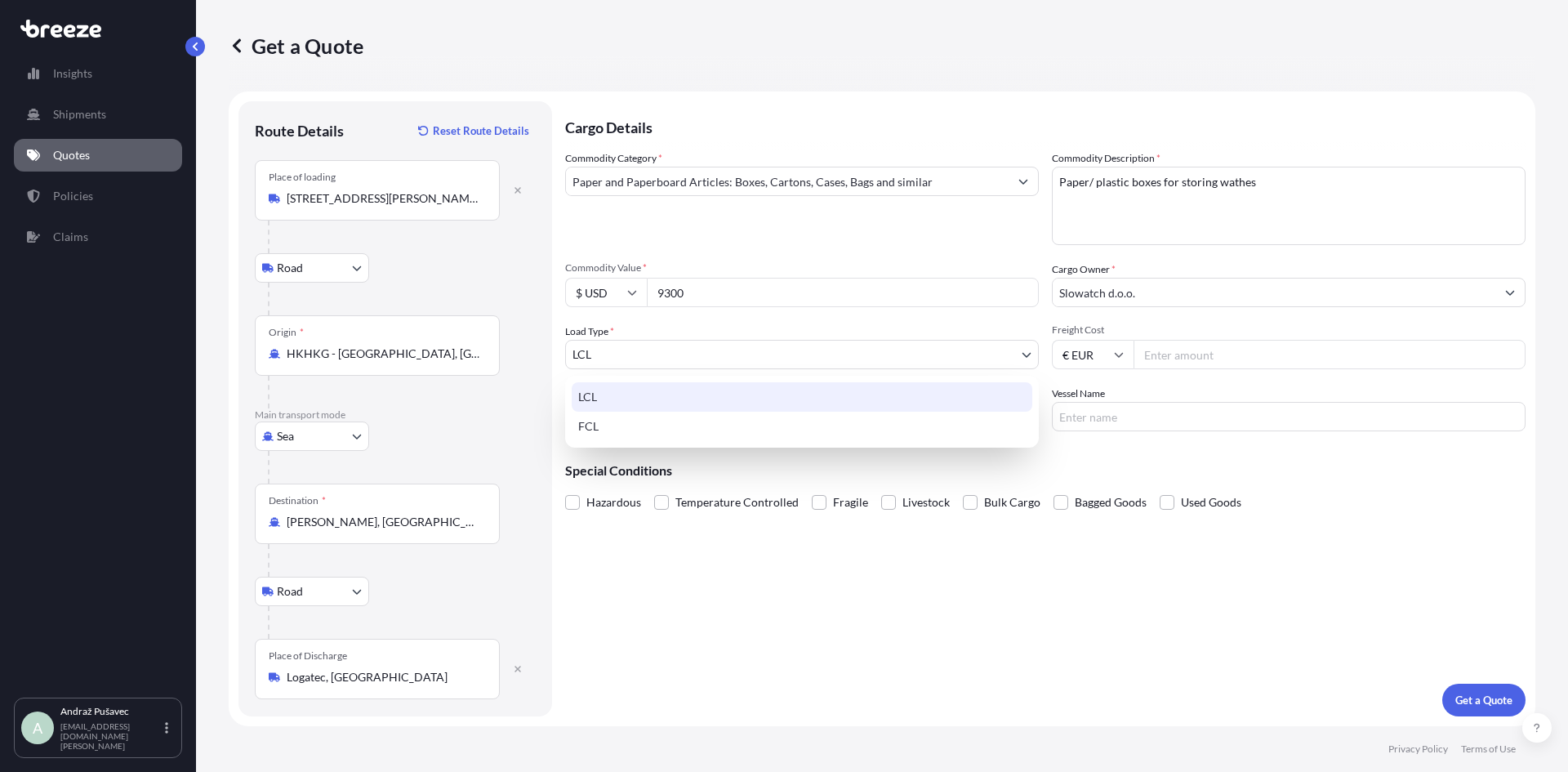
click at [704, 393] on div "LCL" at bounding box center [802, 396] width 460 height 30
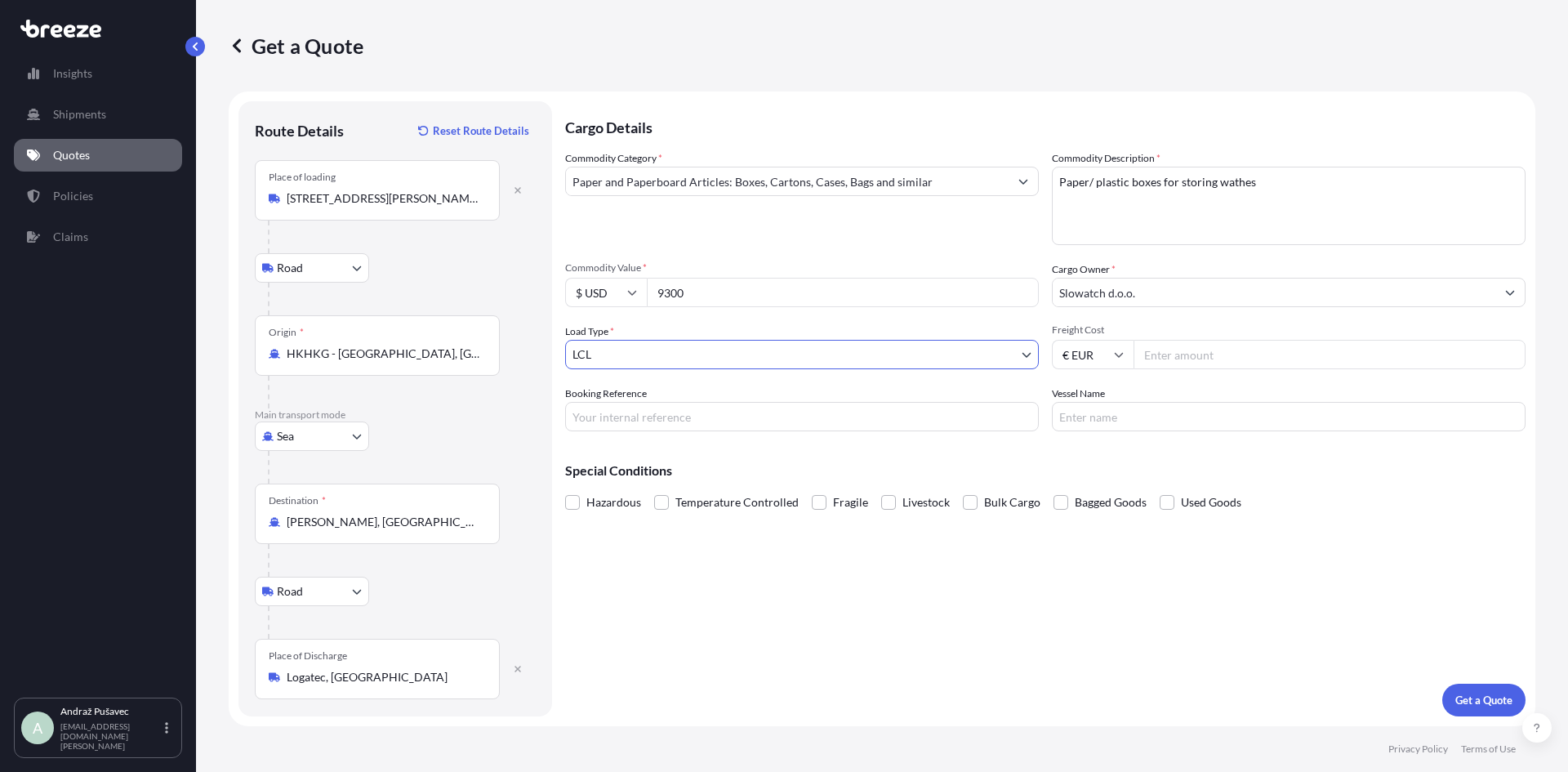
click at [1278, 354] on input "Freight Cost" at bounding box center [1330, 354] width 392 height 30
type input "1200"
click at [721, 423] on input "Booking Reference" at bounding box center [802, 416] width 474 height 30
click at [1127, 429] on input "Vessel Name" at bounding box center [1288, 416] width 474 height 30
click at [1501, 704] on p "Get a Quote" at bounding box center [1483, 700] width 57 height 16
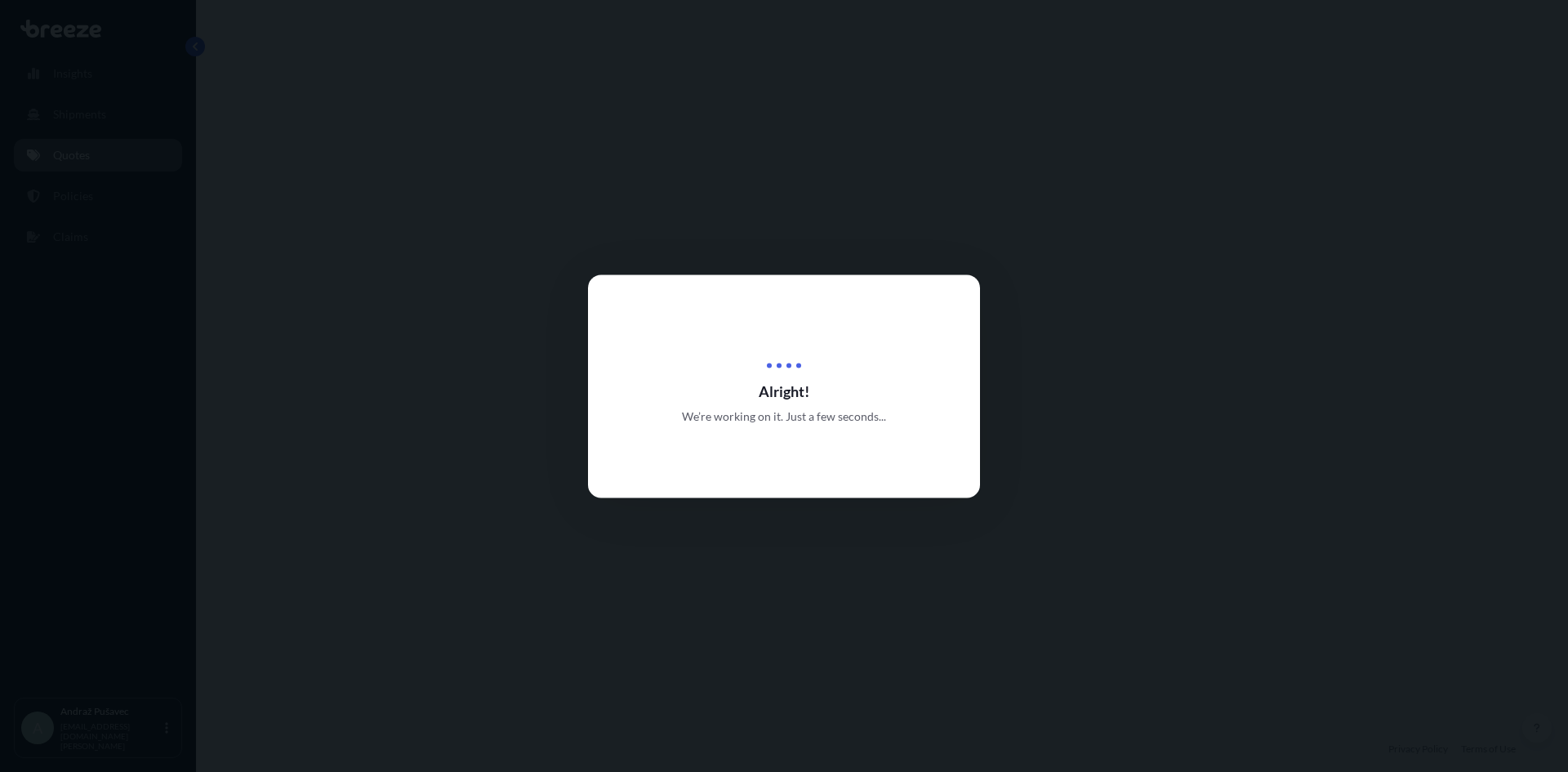
select select "Road"
select select "Sea"
select select "Road"
select select "1"
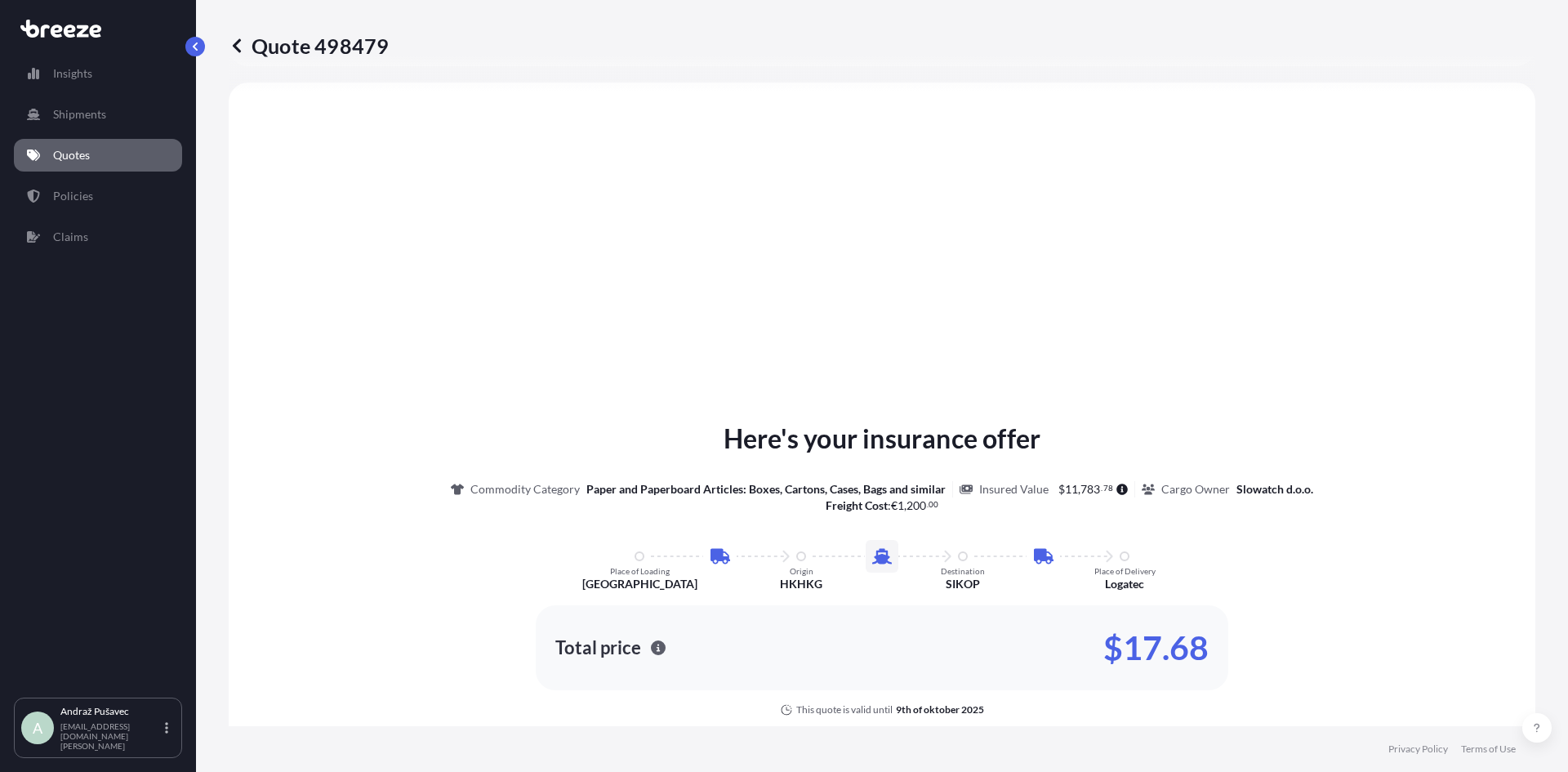
scroll to position [654, 0]
click at [104, 185] on link "Policies" at bounding box center [97, 196] width 168 height 33
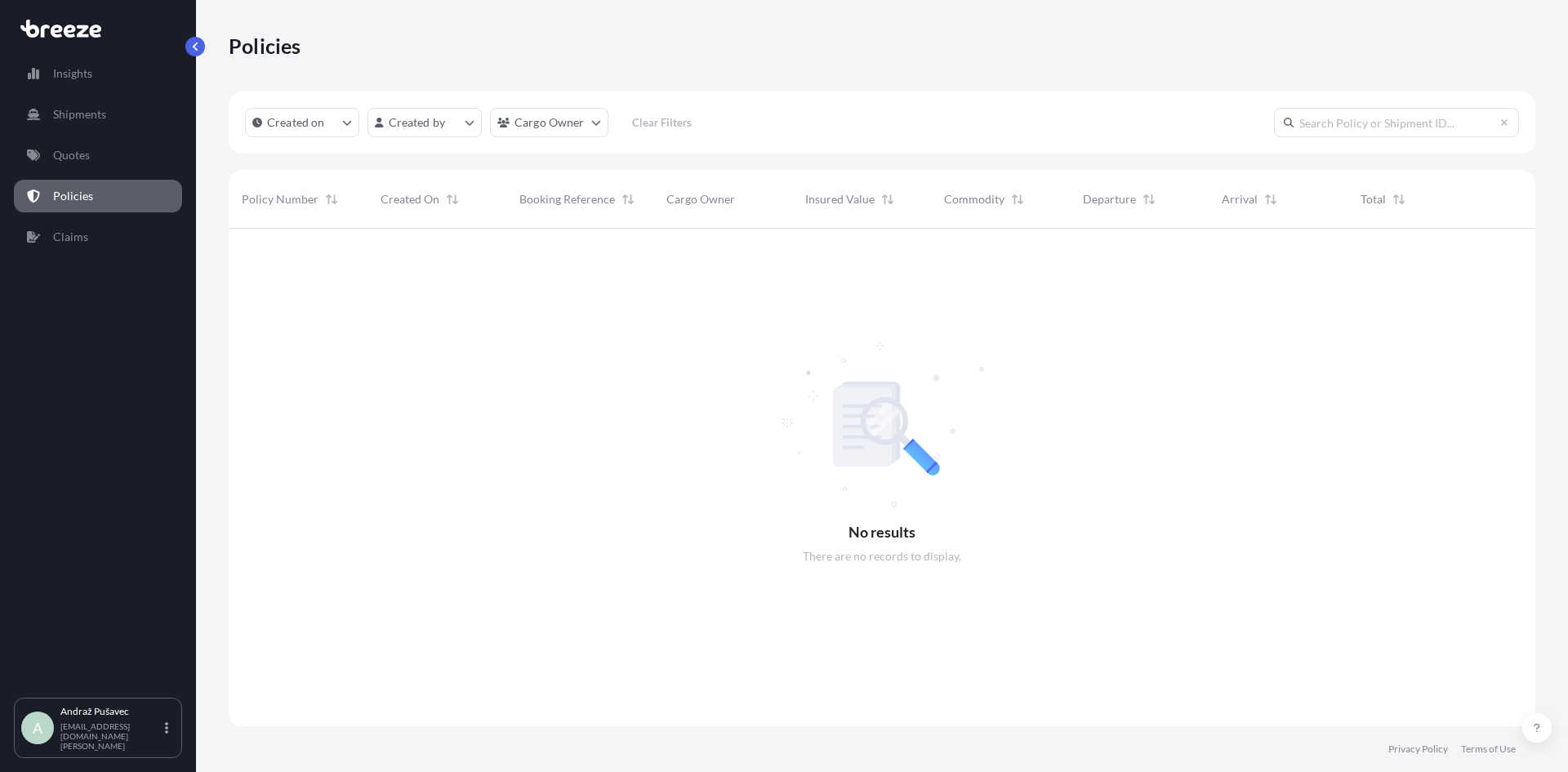
scroll to position [544, 1294]
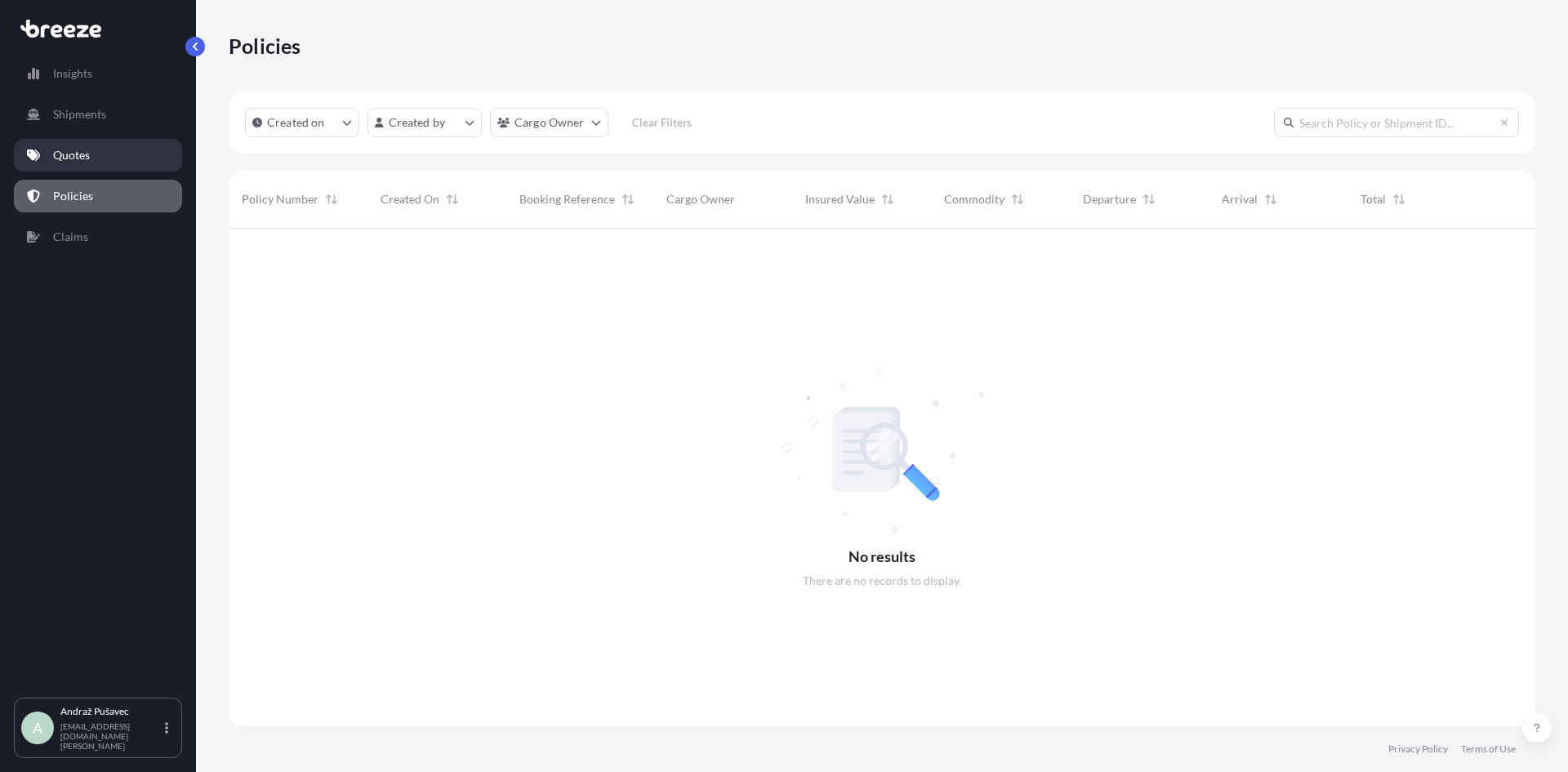
click at [111, 169] on link "Quotes" at bounding box center [97, 155] width 168 height 33
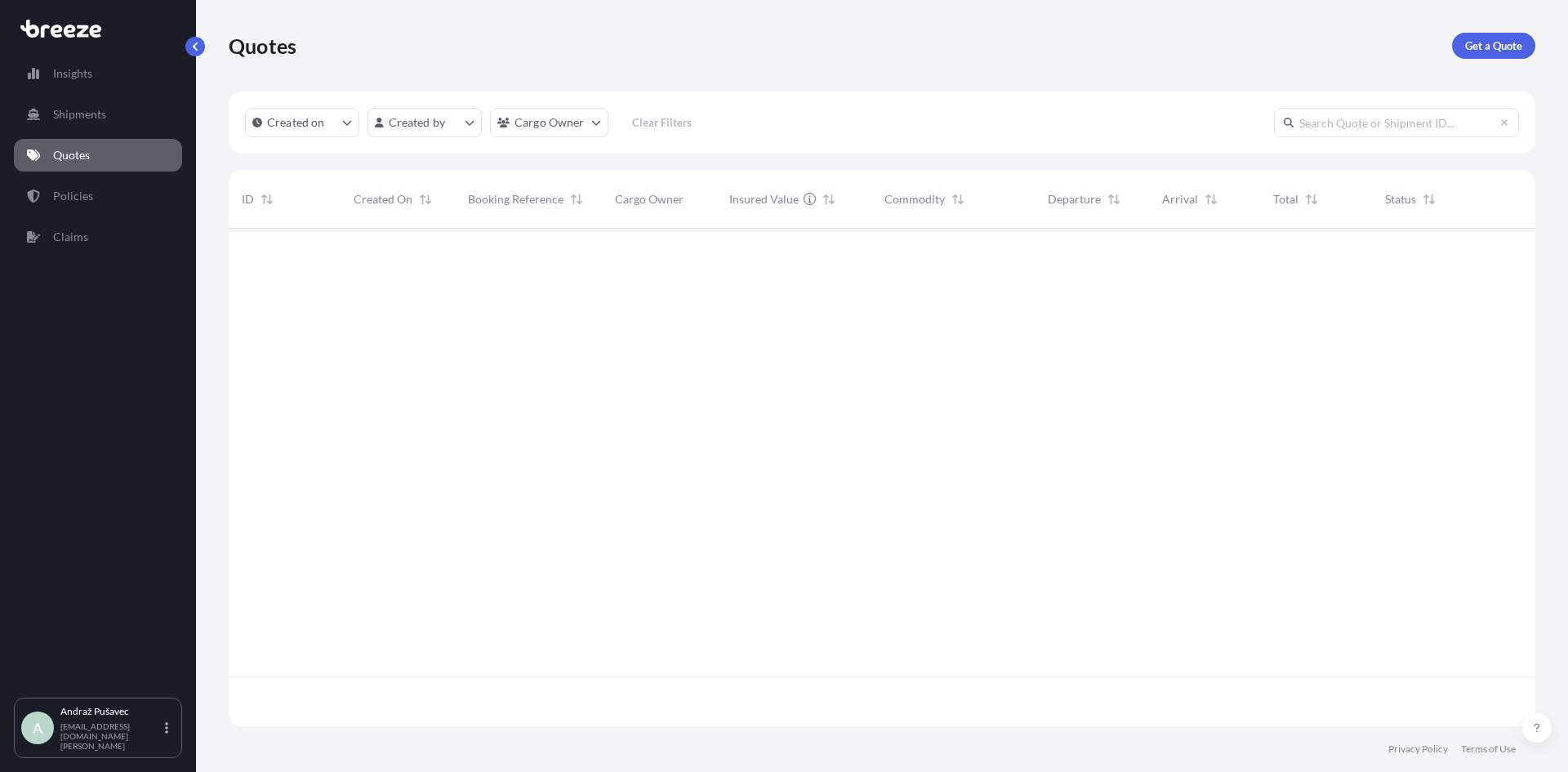
scroll to position [494, 1294]
